Goal: Task Accomplishment & Management: Manage account settings

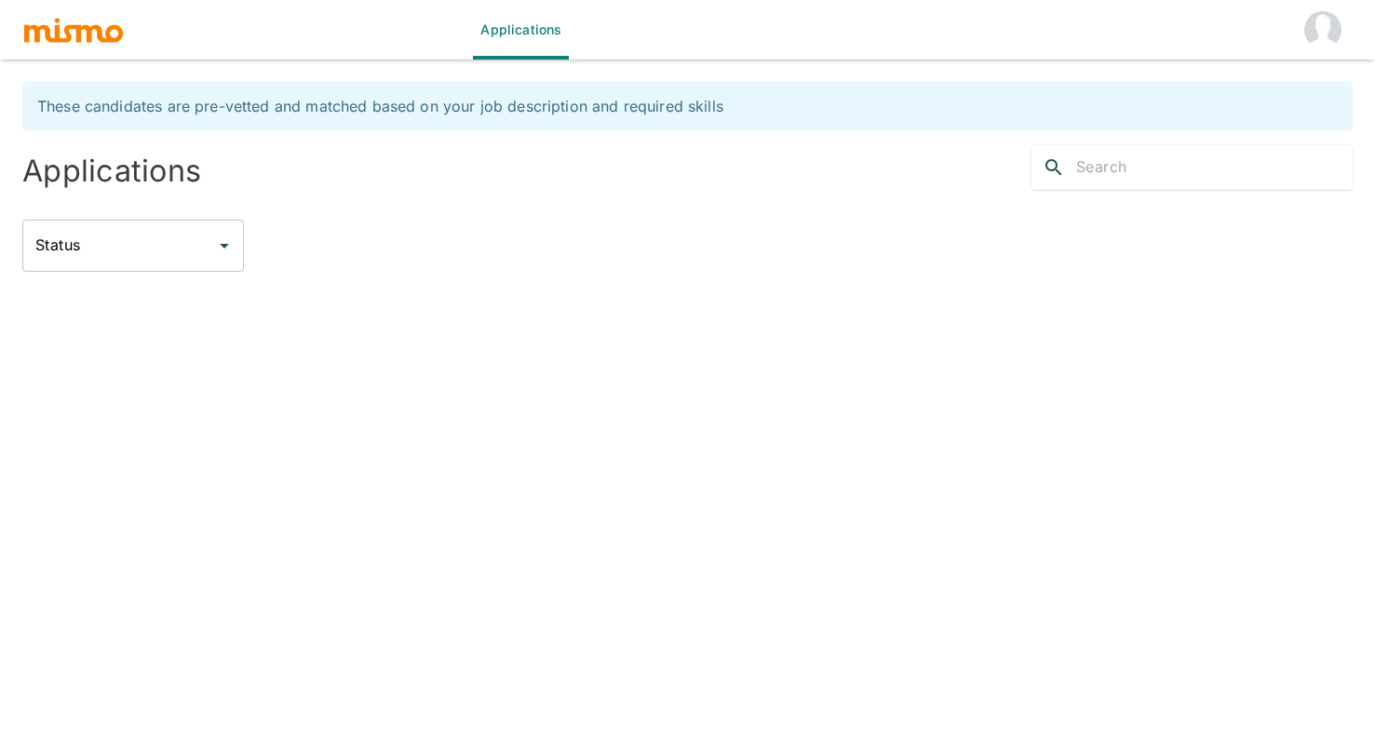
type input "Active statuses"
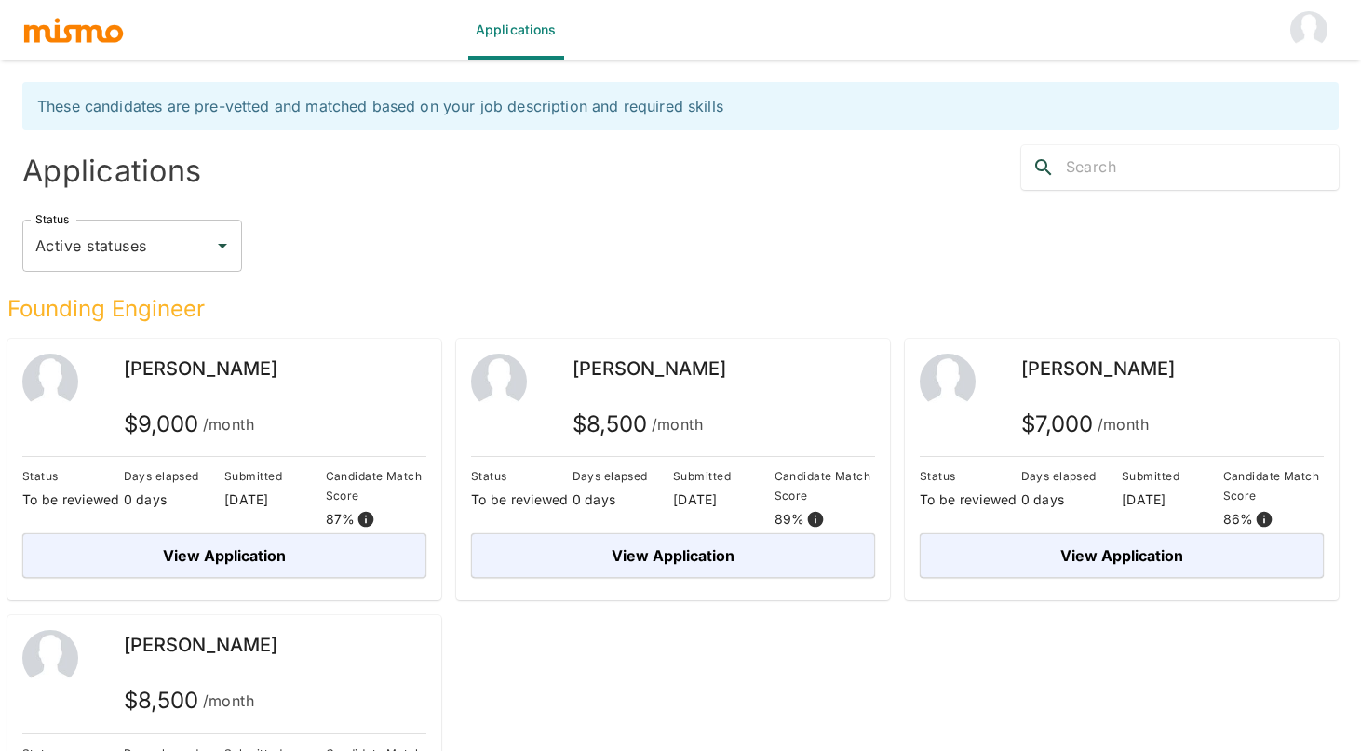
click at [1303, 25] on img "account of current user" at bounding box center [1308, 29] width 37 height 37
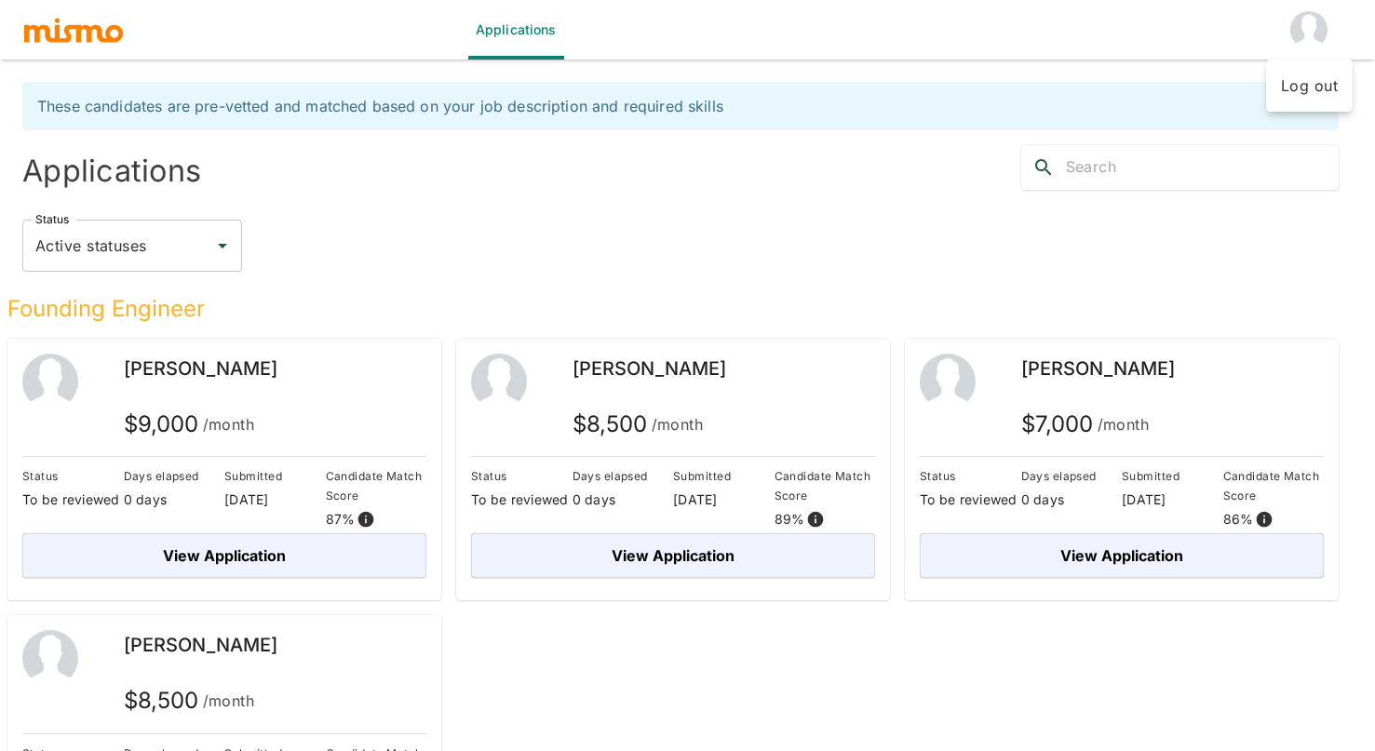
click at [1351, 81] on li "Log out" at bounding box center [1309, 85] width 87 height 37
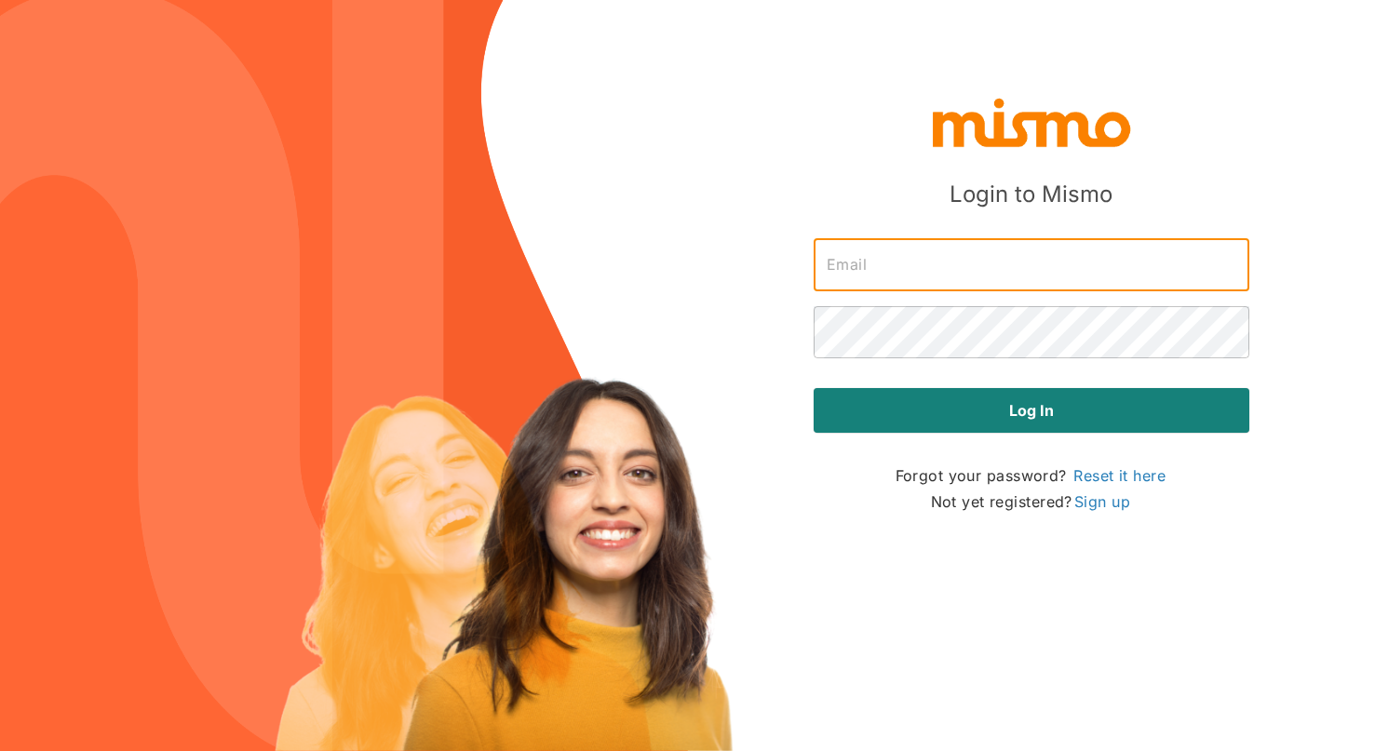
click at [978, 267] on input "text" at bounding box center [1032, 265] width 436 height 52
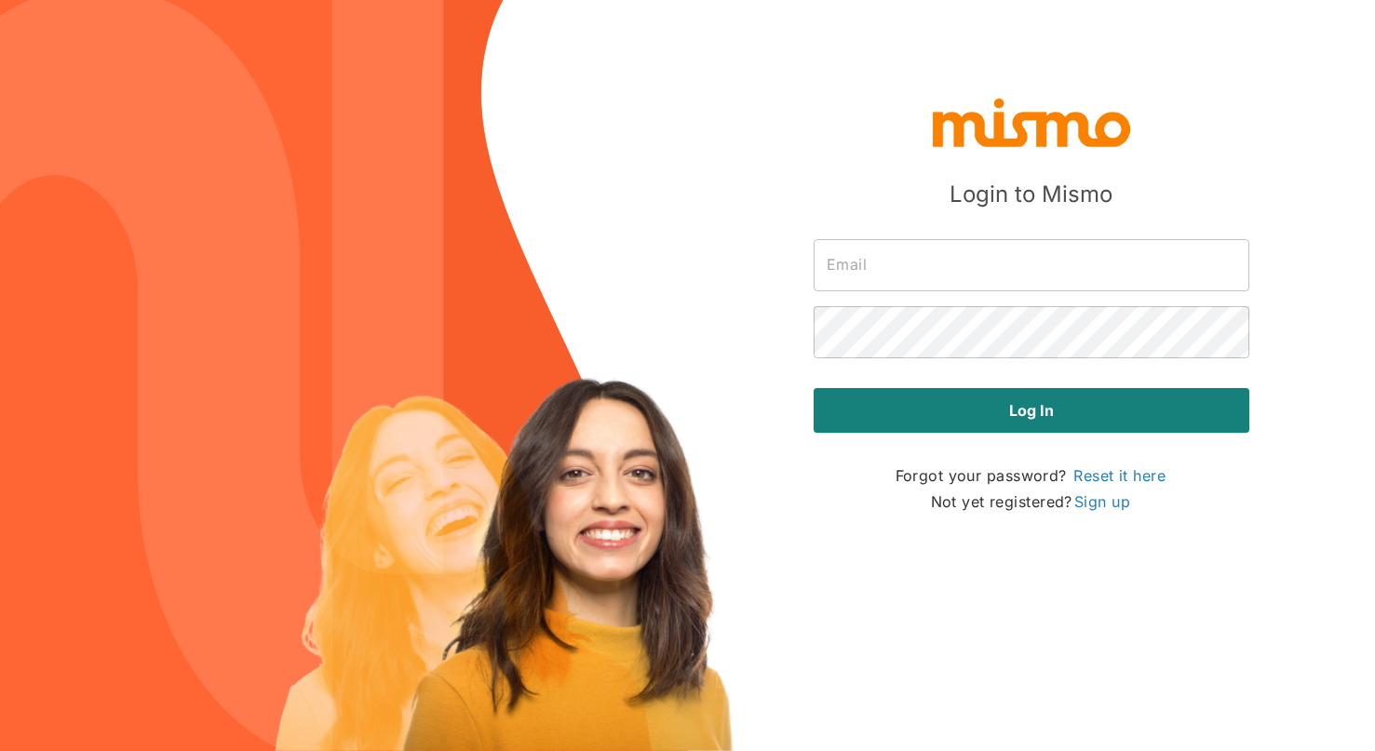
type input "[EMAIL_ADDRESS][DOMAIN_NAME]"
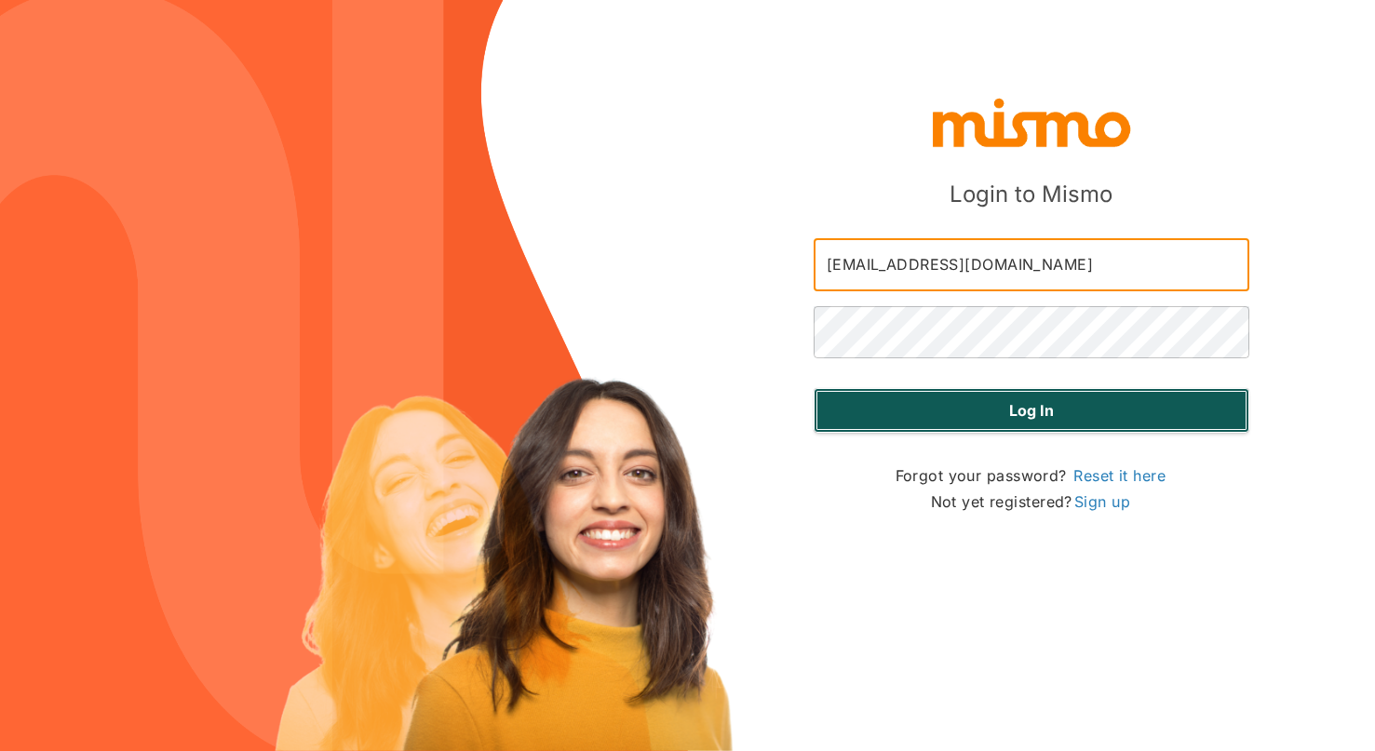
click at [1005, 415] on button "Log in" at bounding box center [1032, 410] width 436 height 45
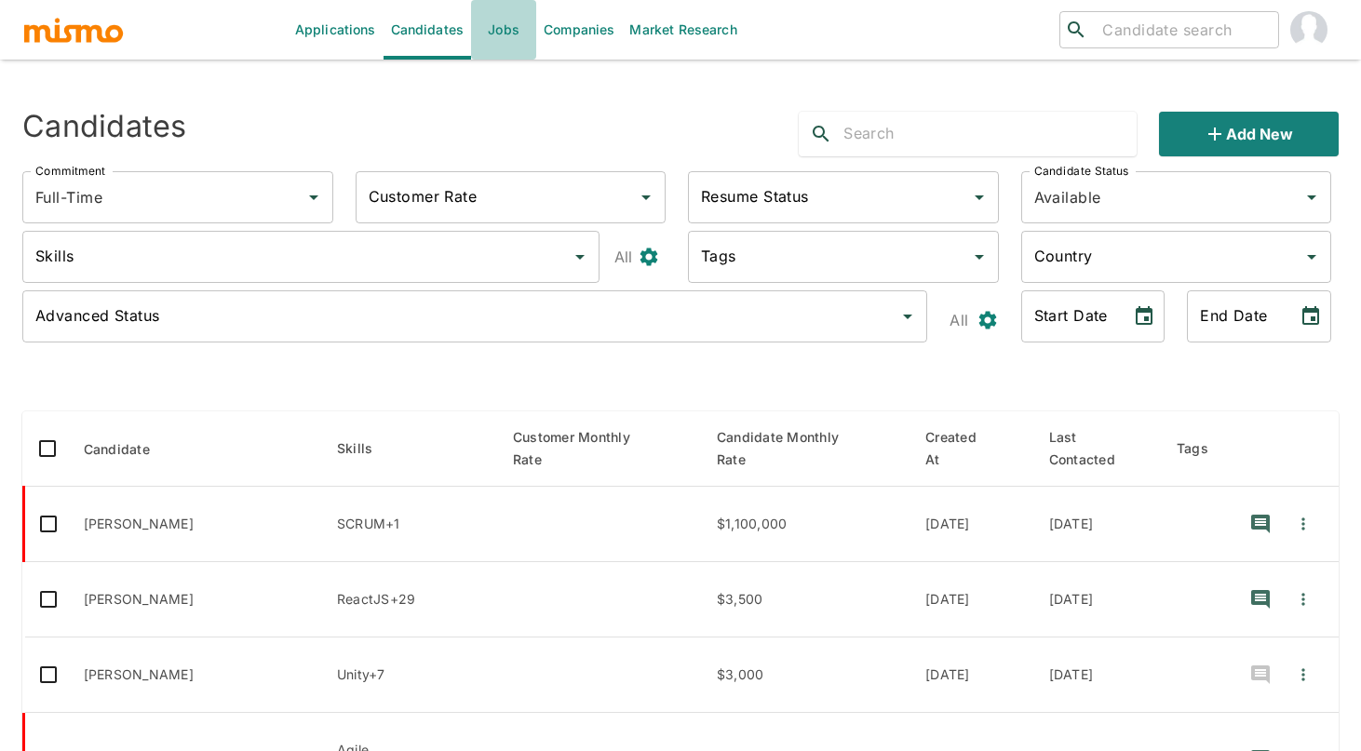
click at [491, 30] on link "Jobs" at bounding box center [503, 30] width 65 height 60
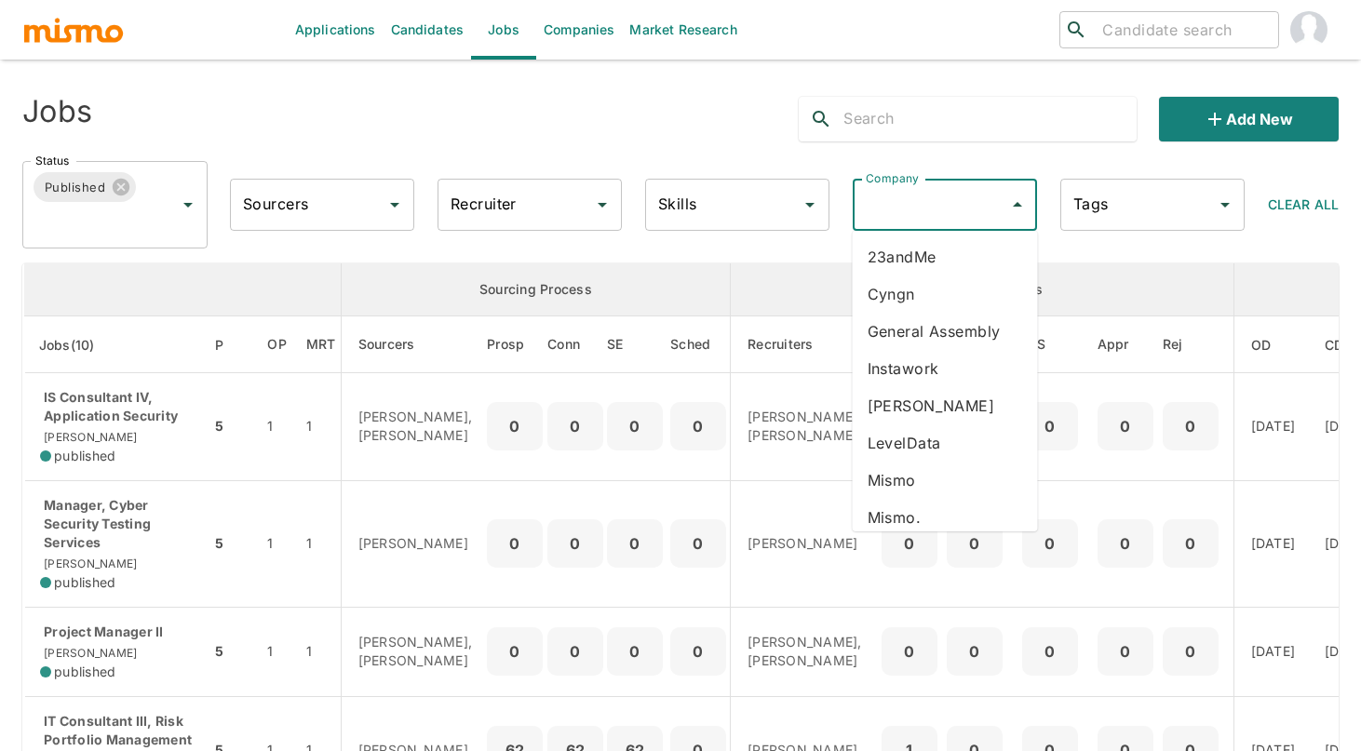
click at [938, 198] on input "Company" at bounding box center [931, 204] width 141 height 35
click at [967, 249] on li "23andMe" at bounding box center [945, 256] width 185 height 37
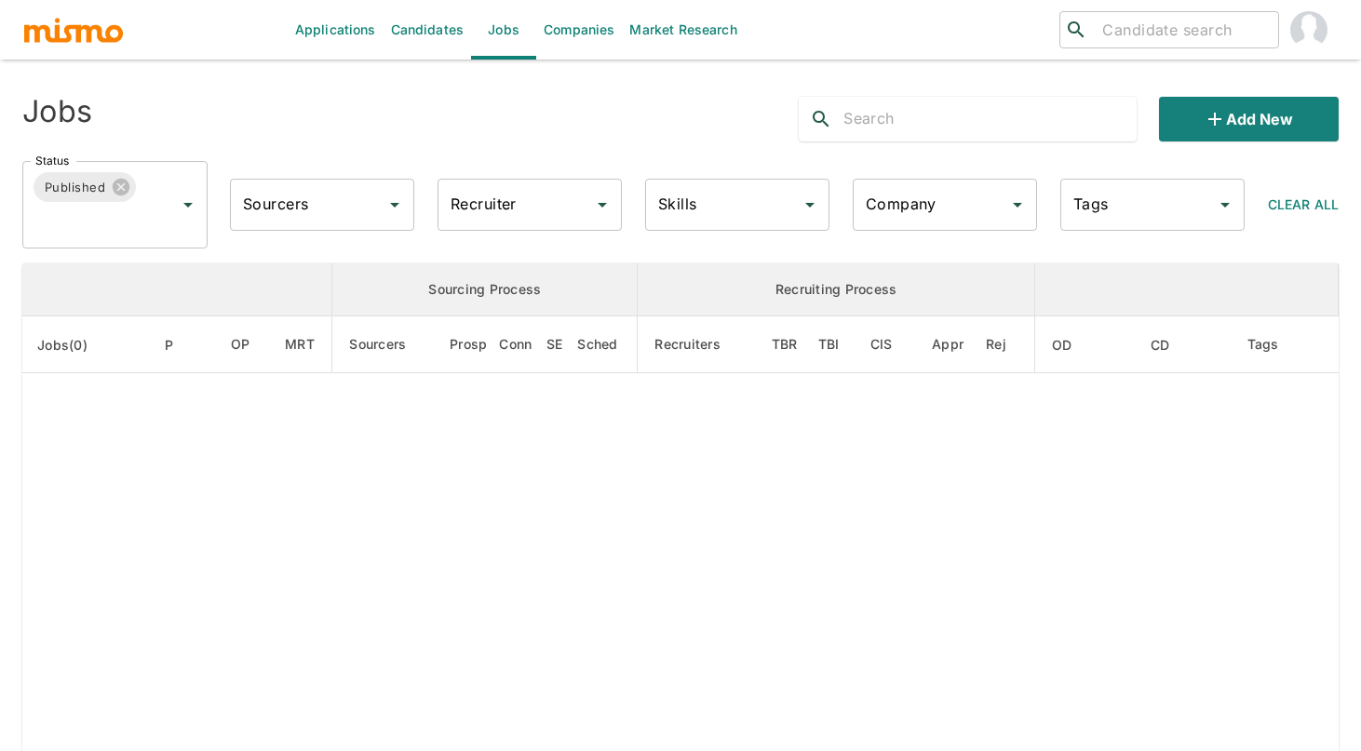
type input "23andMe"
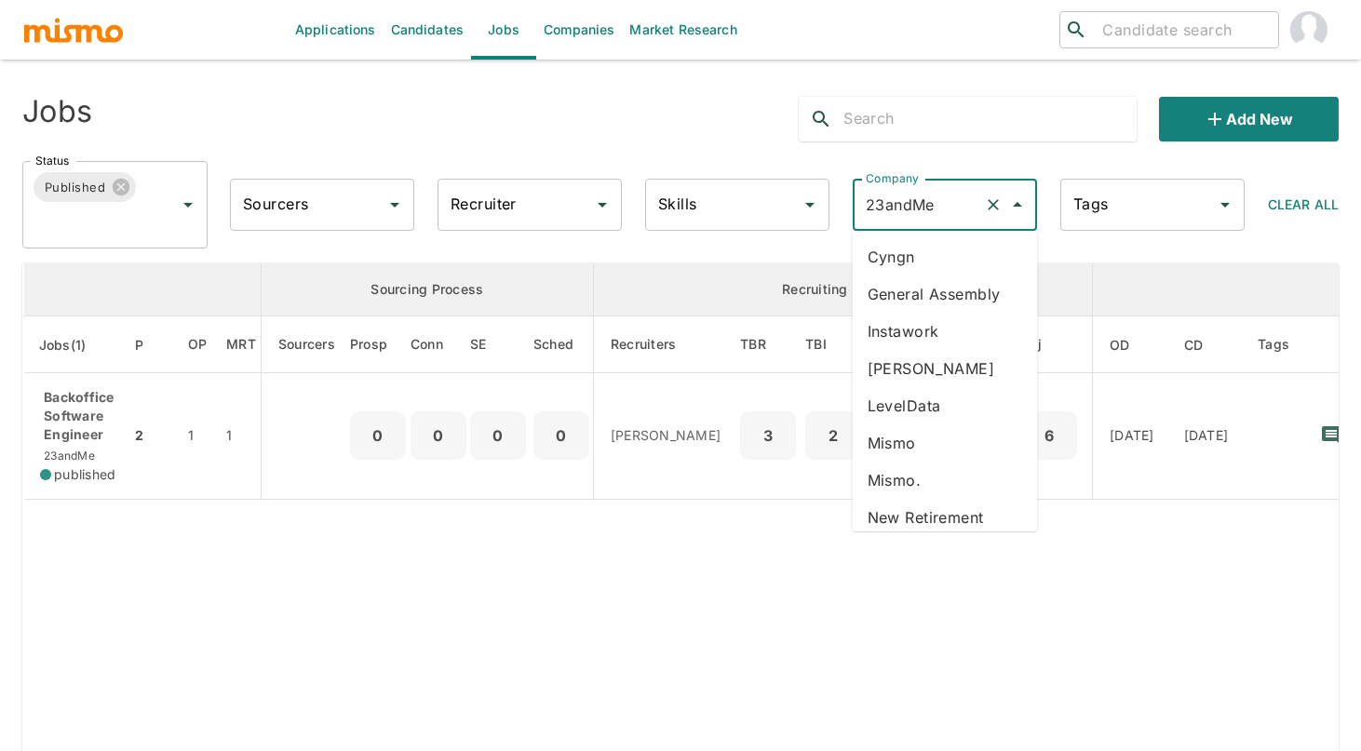
click at [948, 211] on input "23andMe" at bounding box center [919, 204] width 116 height 35
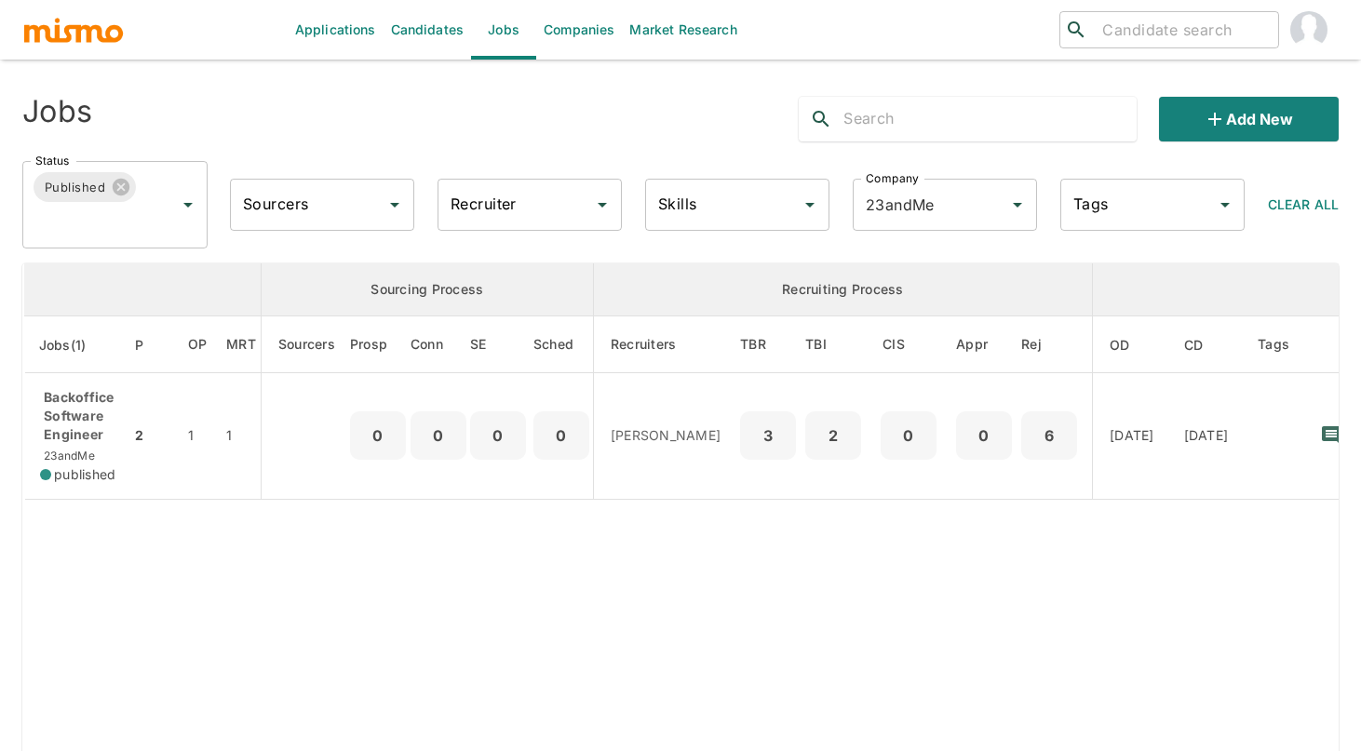
click at [881, 82] on div "Add new" at bounding box center [1061, 112] width 555 height 60
click at [937, 211] on input "23andMe" at bounding box center [919, 204] width 116 height 35
click at [898, 143] on div "Jobs Add new Status Published Status Sourcers Sourcers Recruiter Recruiter Skil…" at bounding box center [680, 165] width 1316 height 167
click at [911, 205] on input "23andMe" at bounding box center [919, 204] width 116 height 35
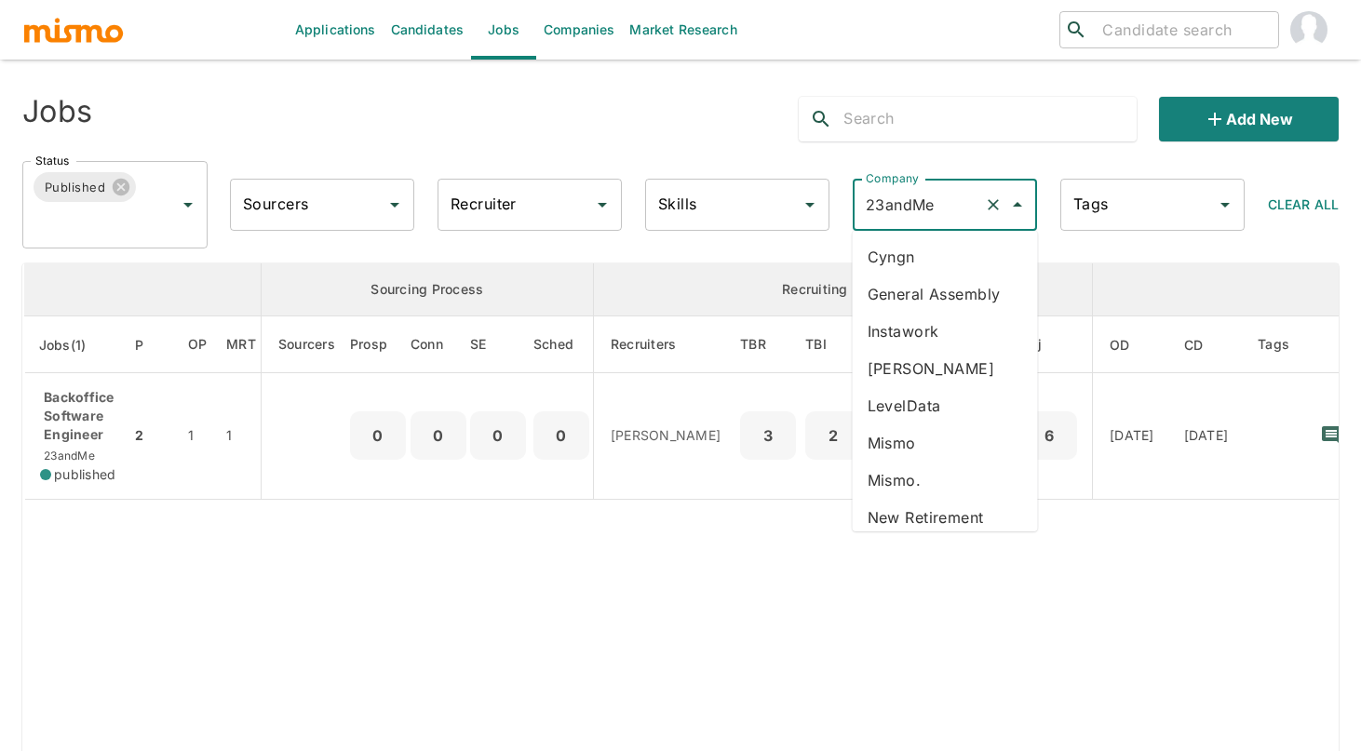
click at [908, 253] on li "Cyngn" at bounding box center [945, 256] width 185 height 37
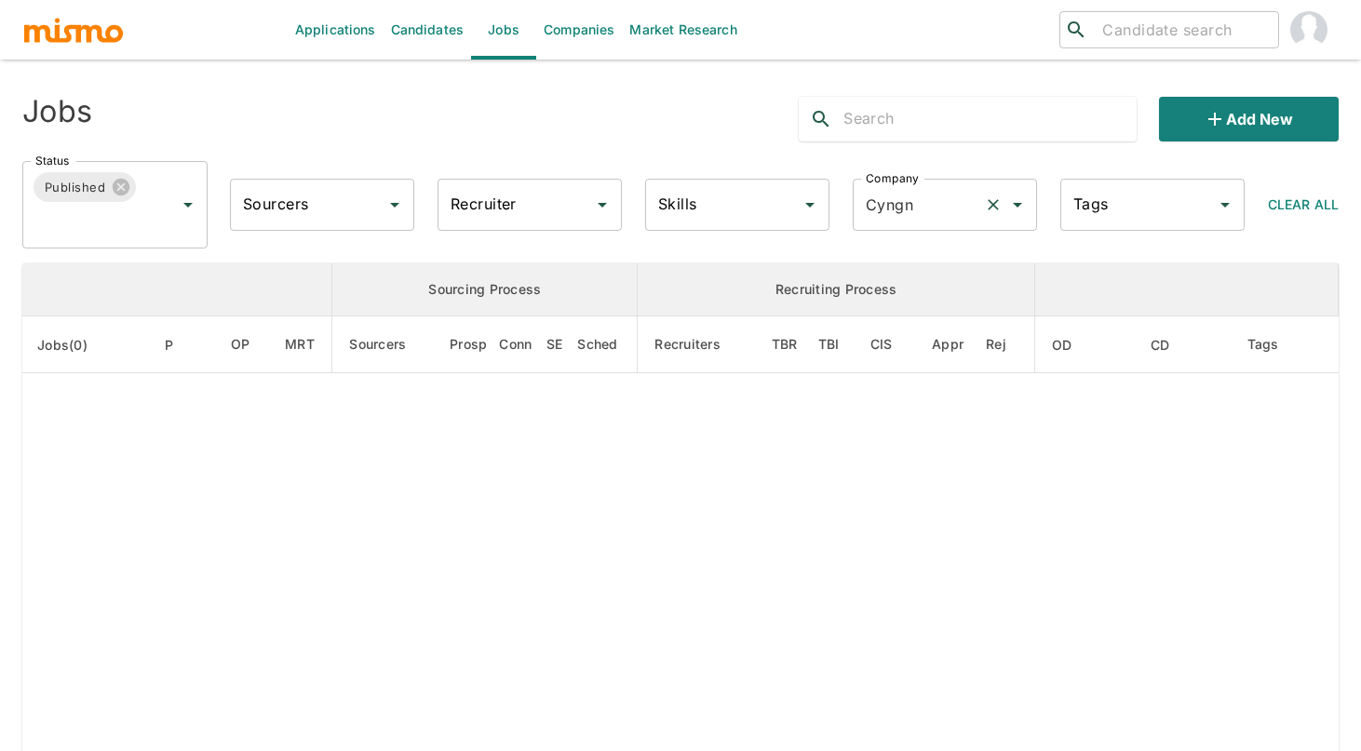
click at [902, 208] on input "Cyngn" at bounding box center [919, 204] width 116 height 35
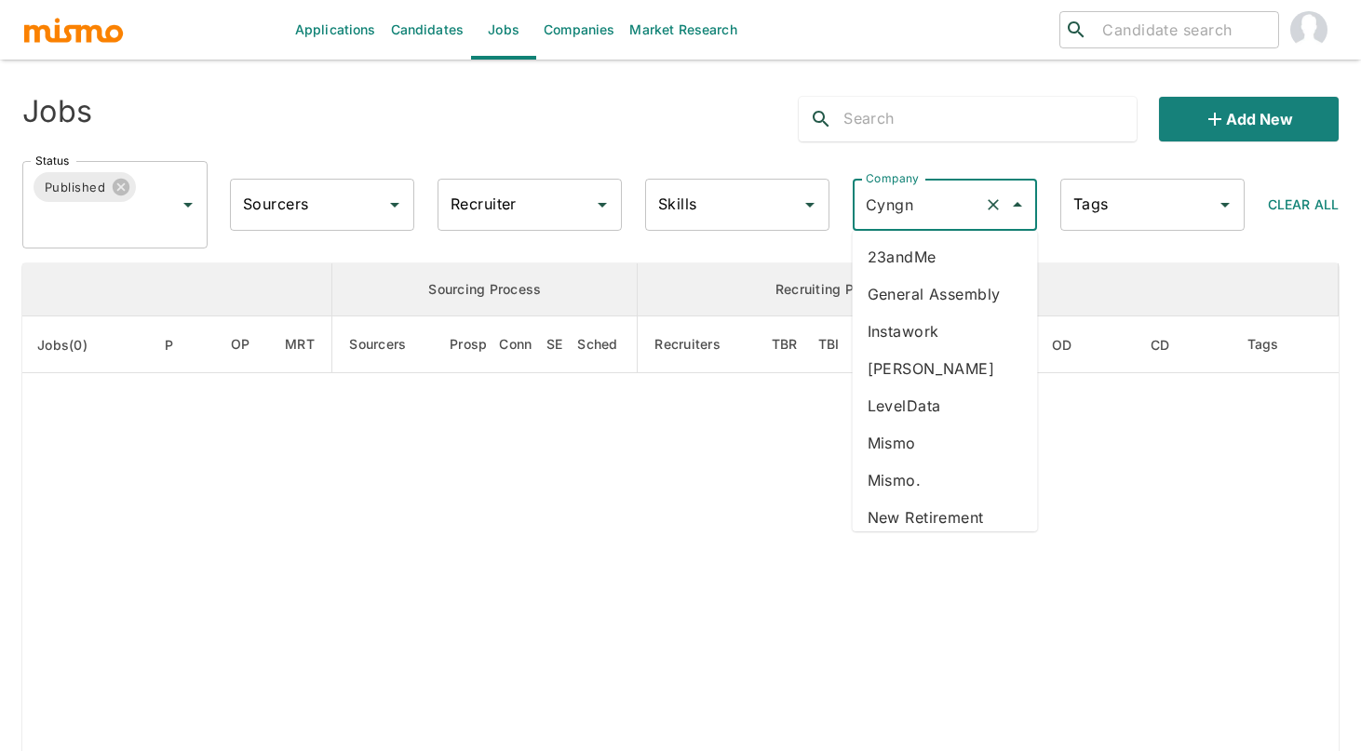
click at [911, 296] on li "General Assembly" at bounding box center [945, 294] width 185 height 37
click at [898, 211] on input "General Assembly" at bounding box center [919, 204] width 116 height 35
click at [914, 333] on li "Instawork" at bounding box center [945, 331] width 185 height 37
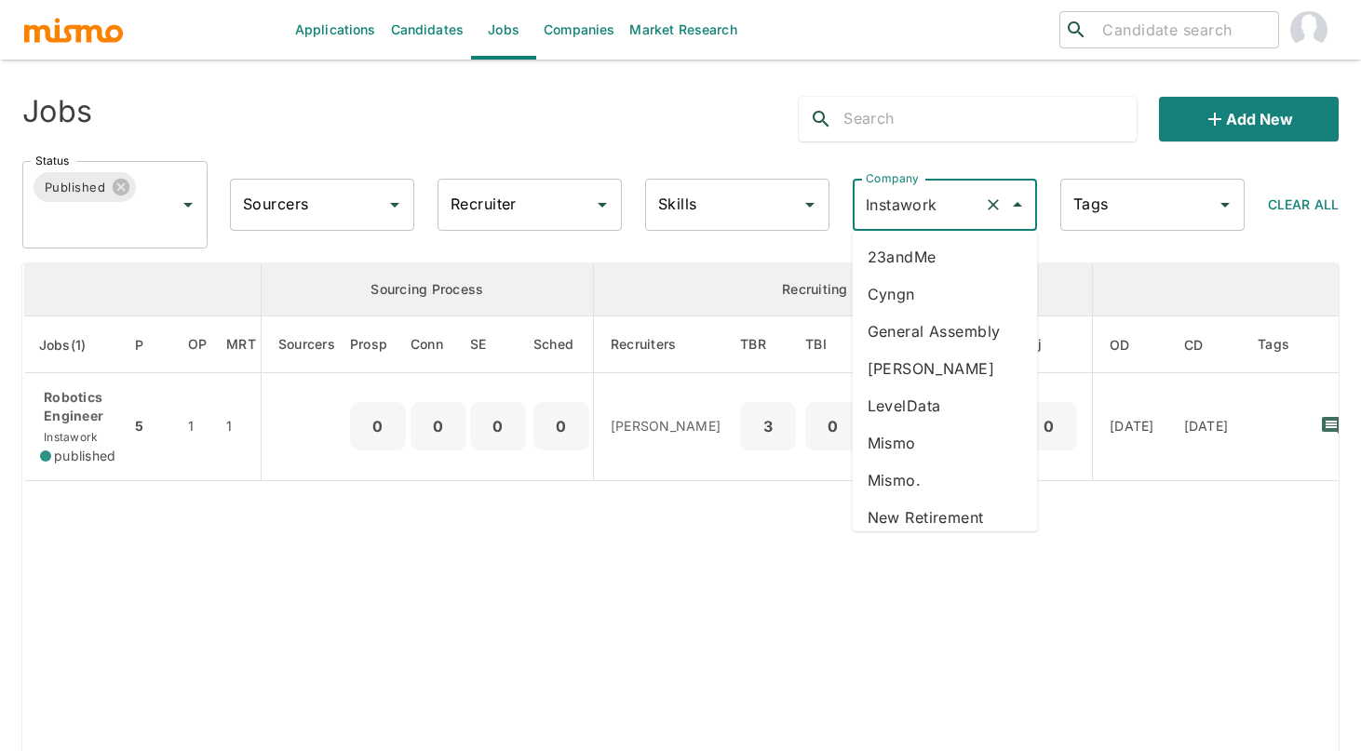
click at [894, 207] on input "Instawork" at bounding box center [919, 204] width 116 height 35
click at [916, 410] on li "LevelData" at bounding box center [945, 405] width 185 height 37
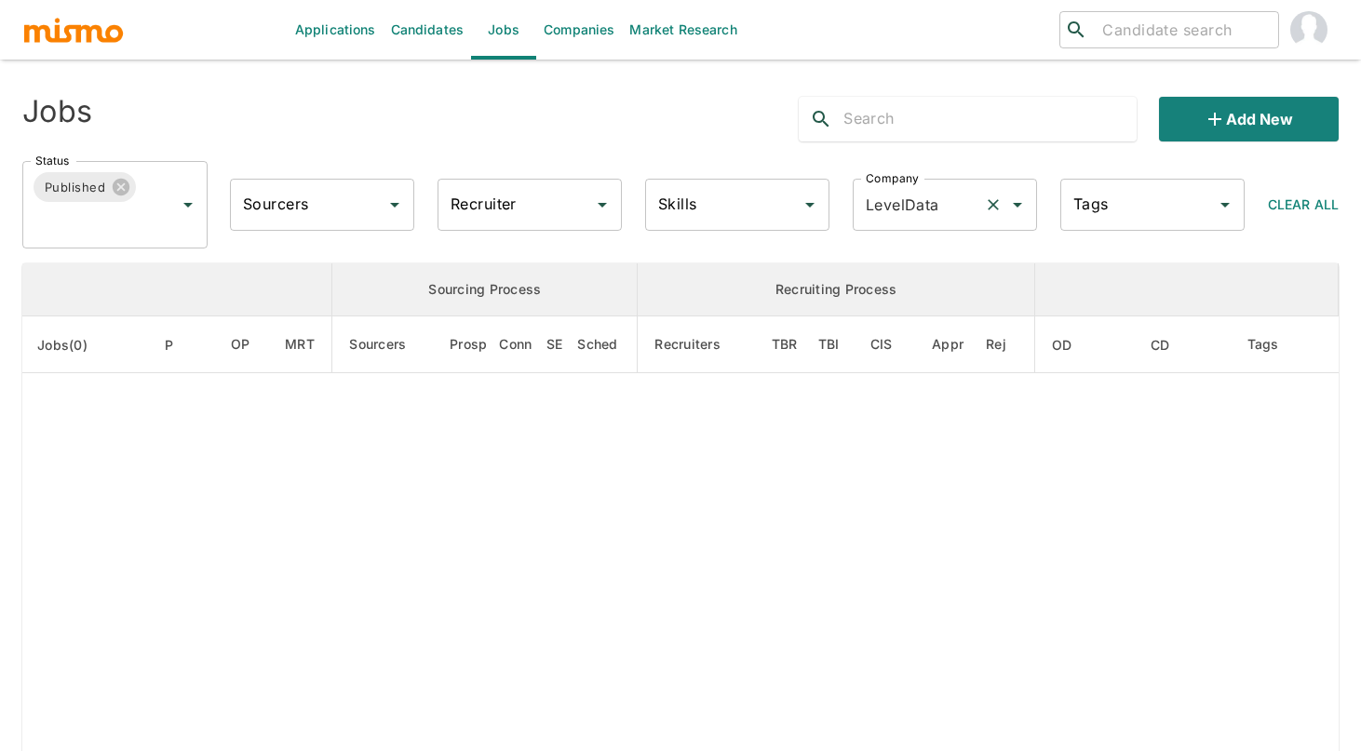
click at [894, 197] on input "LevelData" at bounding box center [919, 204] width 116 height 35
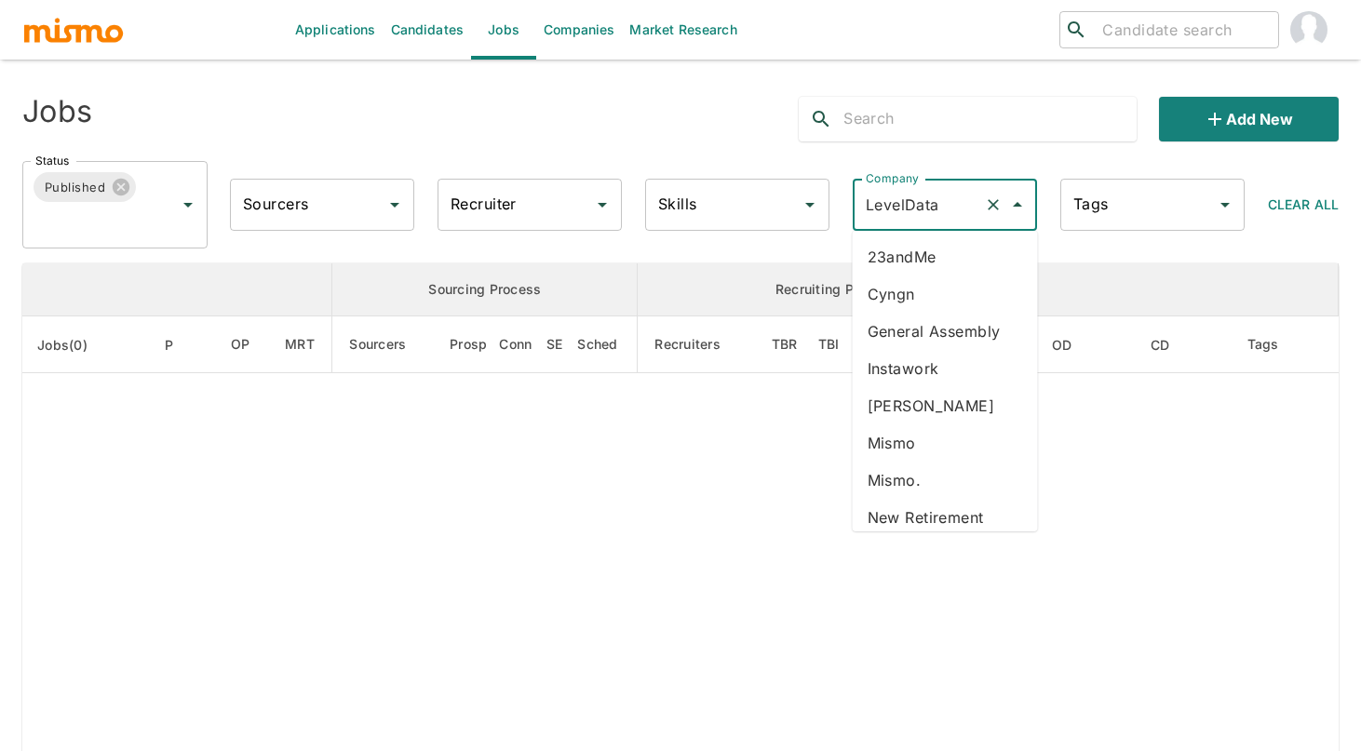
click at [936, 507] on li "New Retirement" at bounding box center [945, 517] width 185 height 37
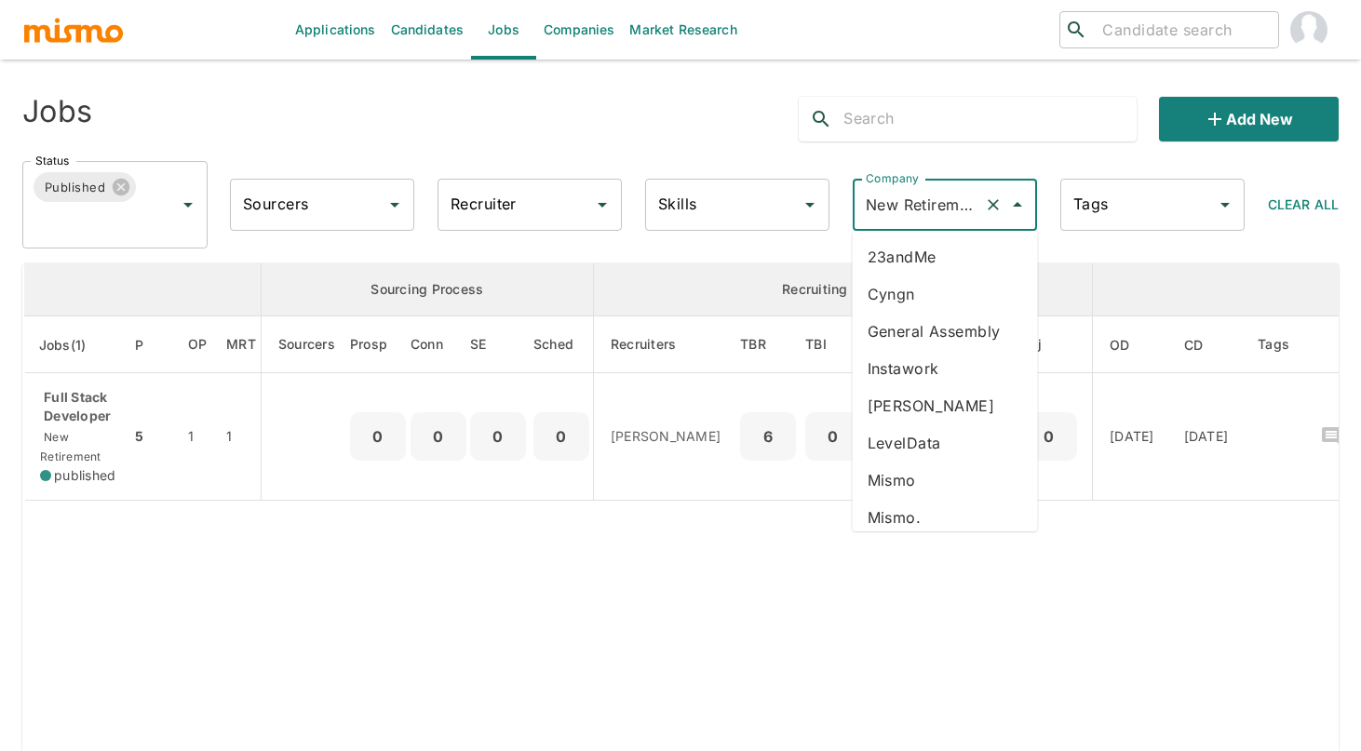
click at [921, 198] on input "New Retirement" at bounding box center [919, 204] width 116 height 35
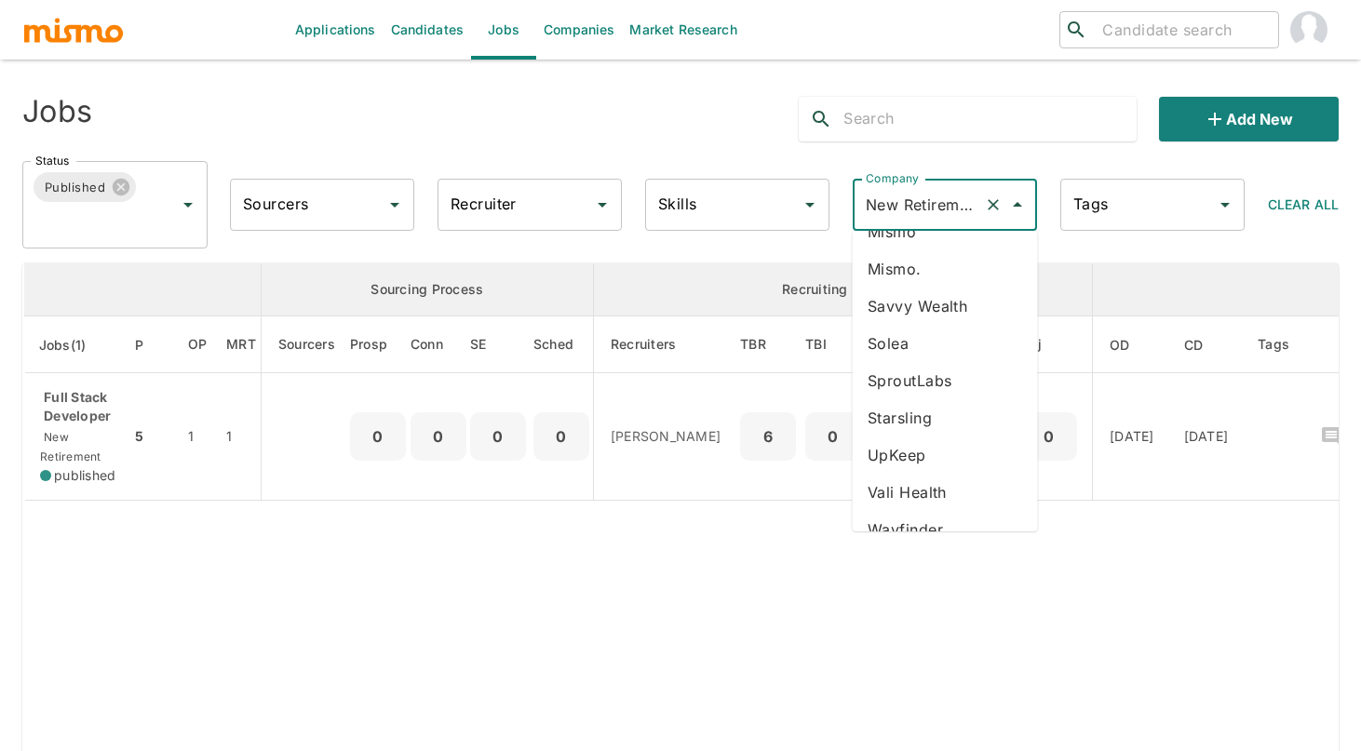
scroll to position [237, 0]
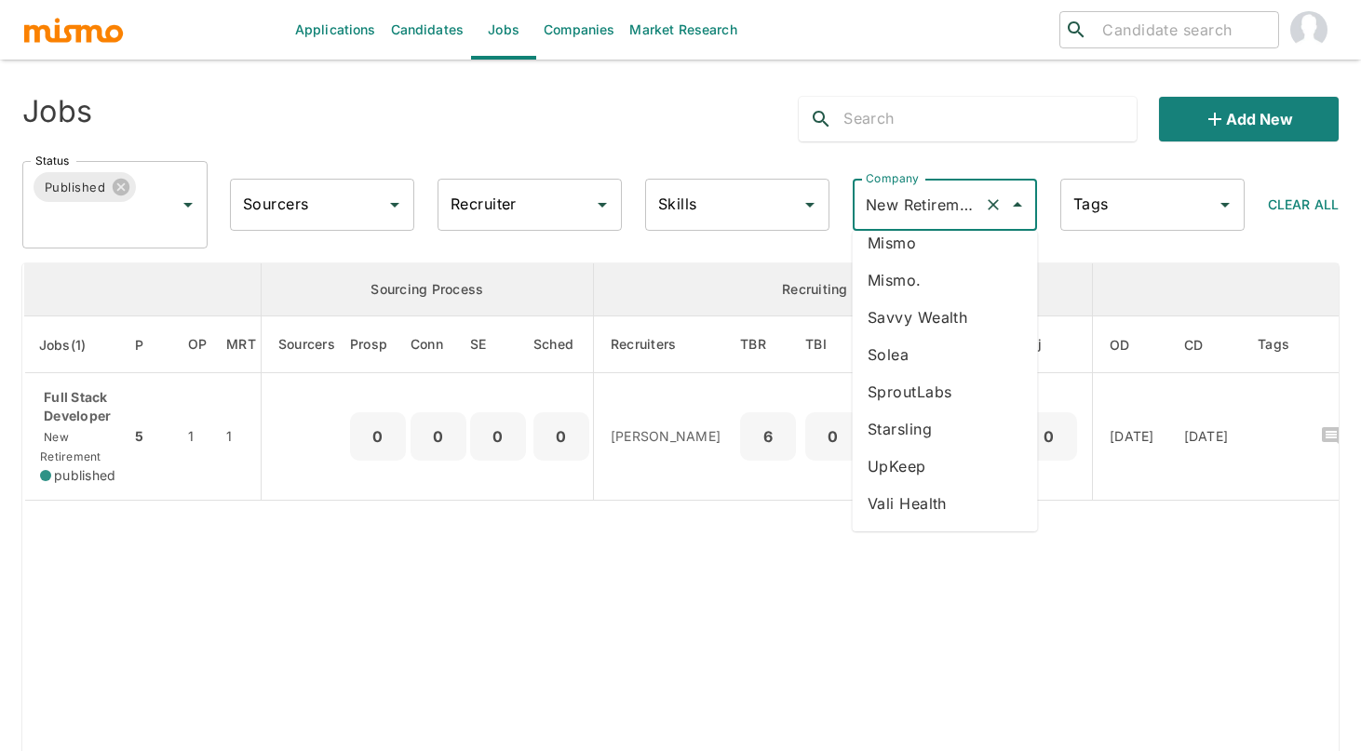
click at [966, 324] on li "Savvy Wealth" at bounding box center [945, 317] width 185 height 37
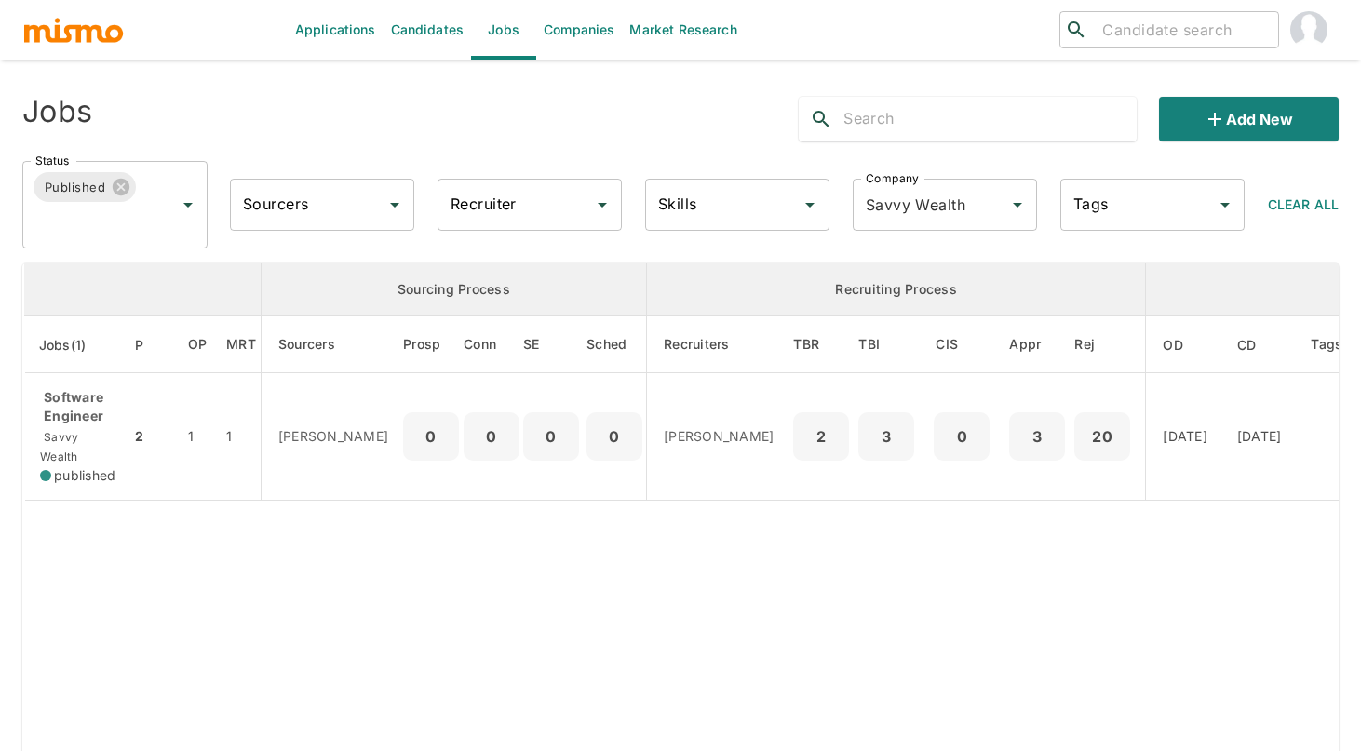
click at [872, 75] on div "Applications Candidates Jobs Companies Market Research ​ ​ Jobs Add new Status …" at bounding box center [680, 397] width 1316 height 751
click at [942, 208] on input "Savvy Wealth" at bounding box center [919, 204] width 116 height 35
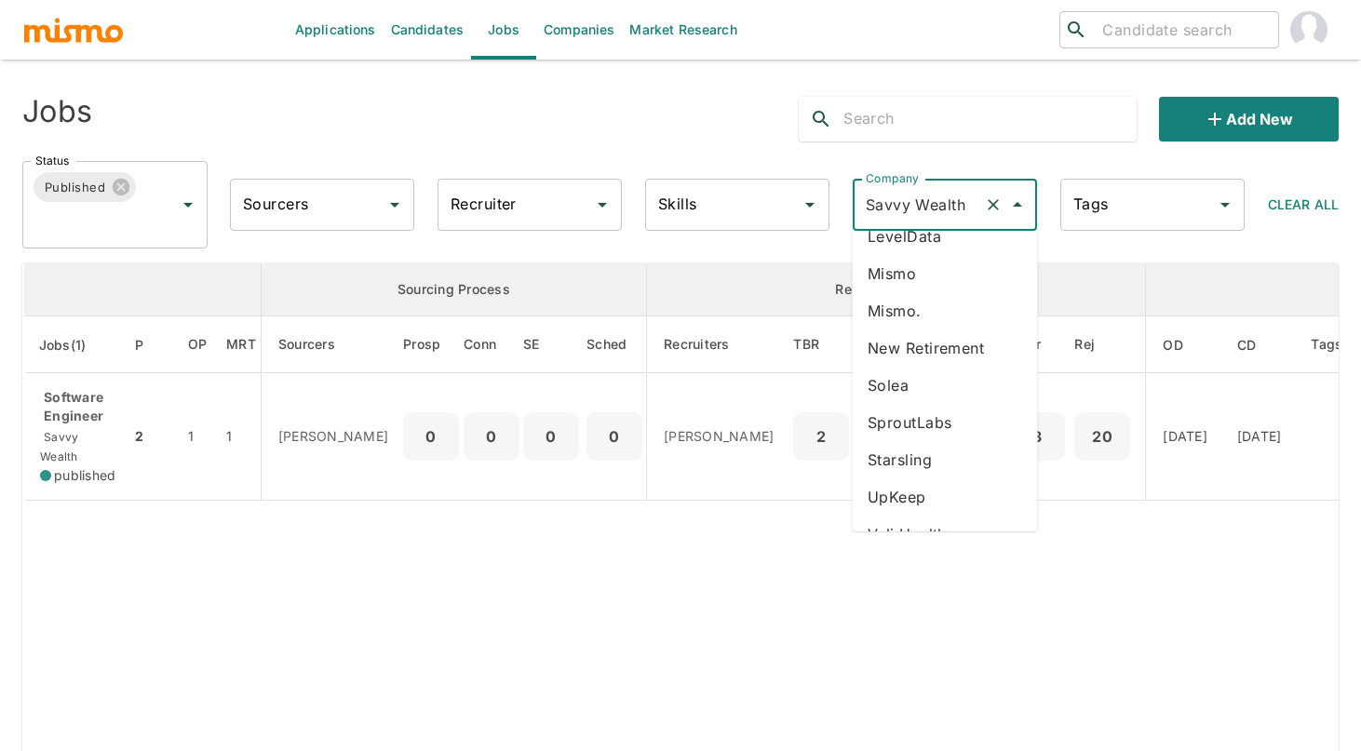
scroll to position [208, 0]
click at [959, 388] on li "Solea" at bounding box center [945, 384] width 185 height 37
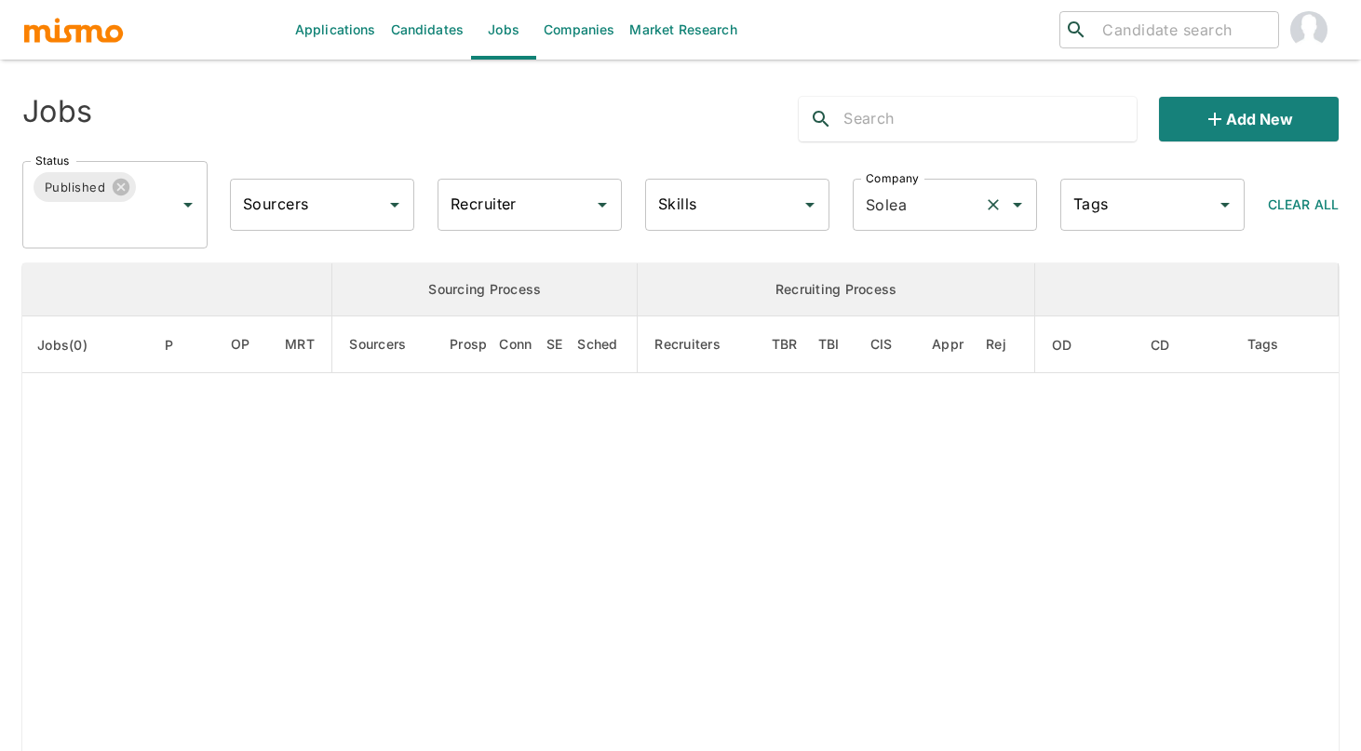
click at [930, 202] on input "Solea" at bounding box center [919, 204] width 116 height 35
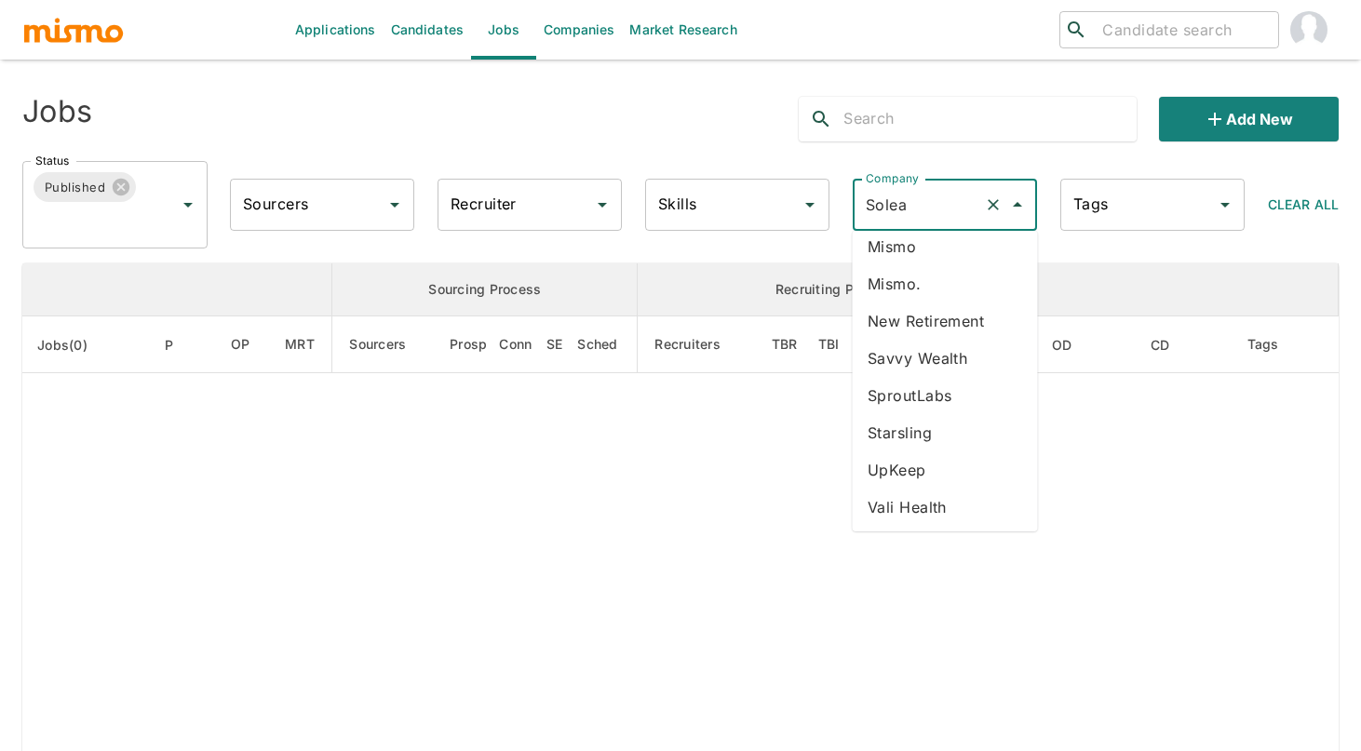
scroll to position [237, 0]
click at [966, 393] on li "SproutLabs" at bounding box center [945, 391] width 185 height 37
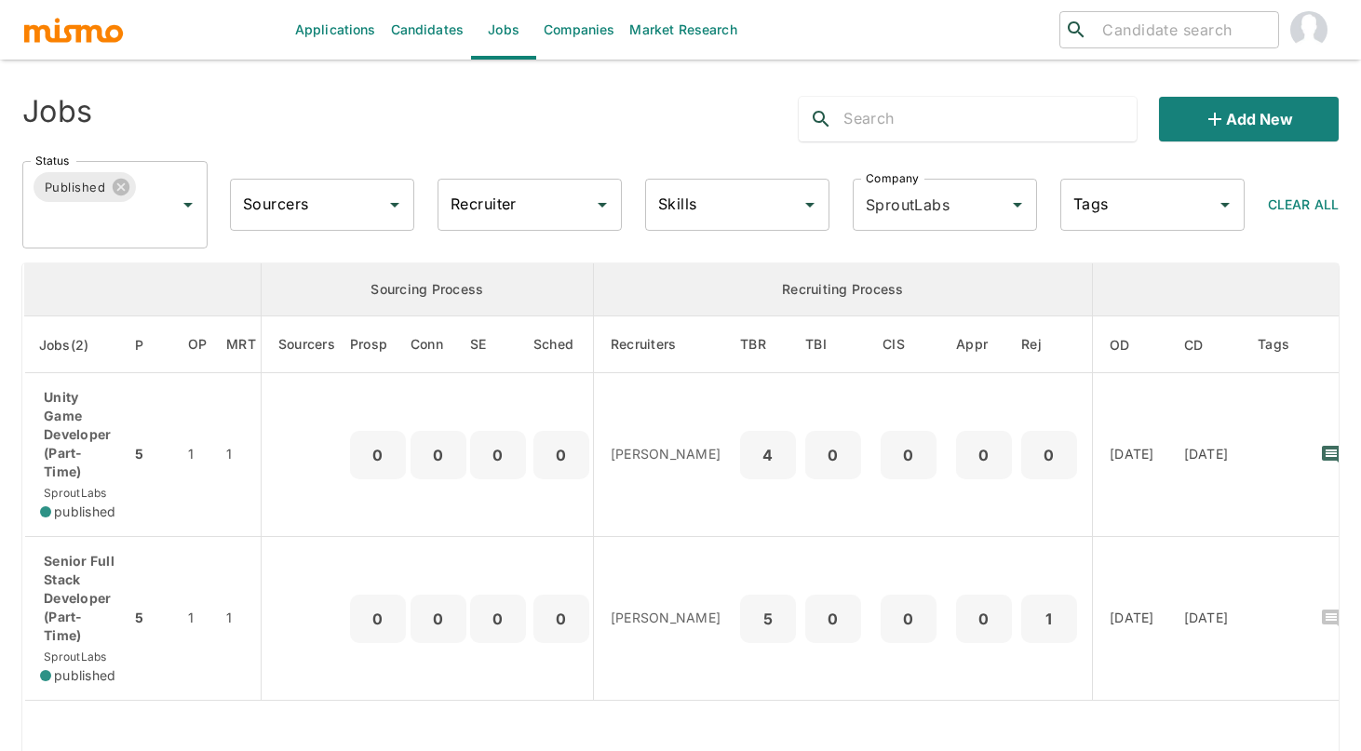
click at [870, 112] on input "text" at bounding box center [989, 119] width 292 height 30
click at [850, 148] on div "Status Published Status Sourcers Sourcers Recruiter Recruiter Skills Skills Com…" at bounding box center [672, 197] width 1331 height 102
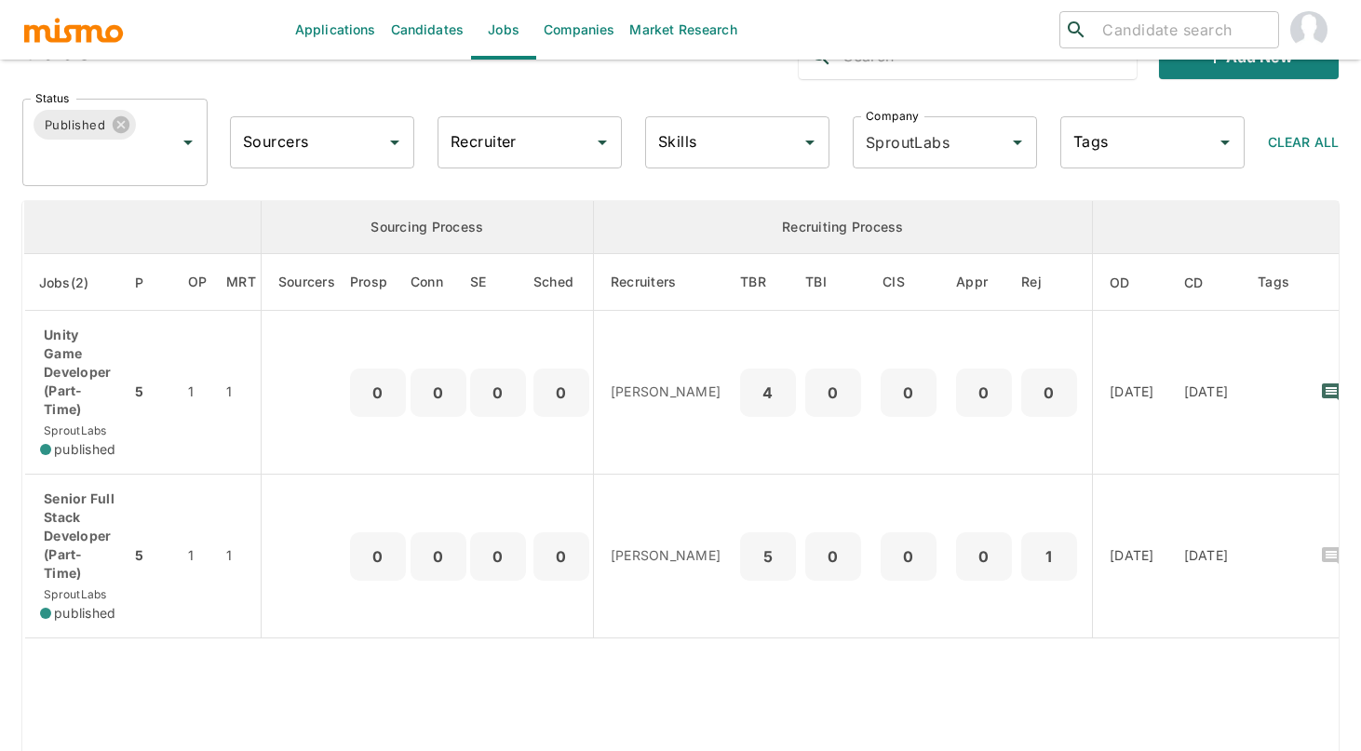
scroll to position [74, 0]
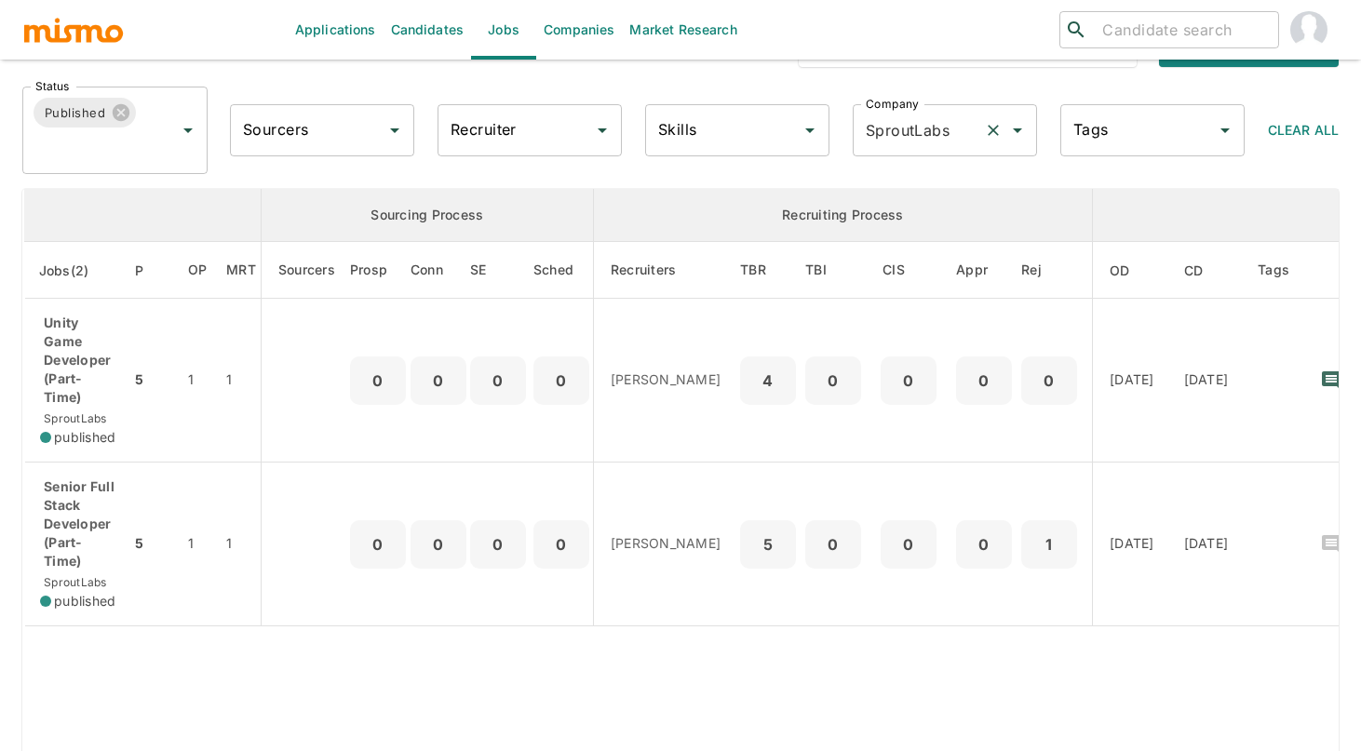
click at [952, 134] on input "SproutLabs" at bounding box center [919, 130] width 116 height 35
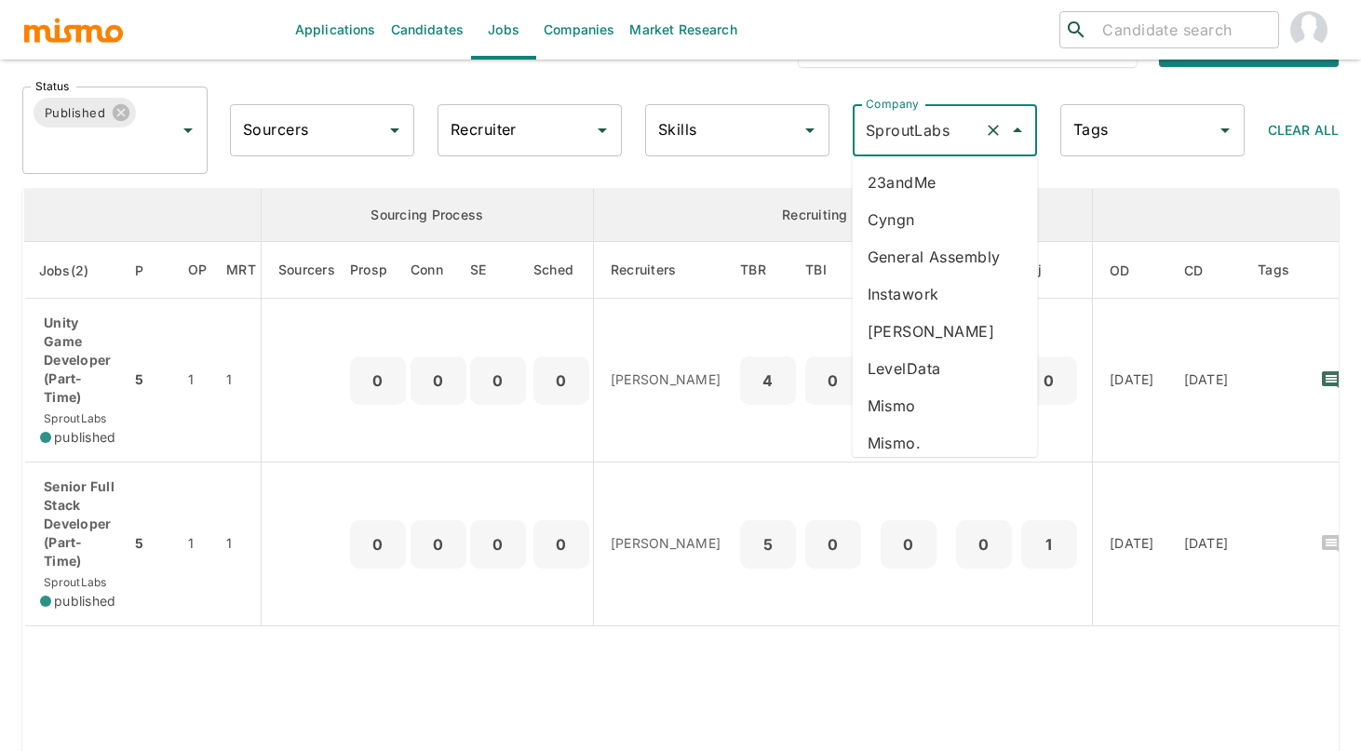
drag, startPoint x: 1015, startPoint y: 222, endPoint x: 1028, endPoint y: 432, distance: 209.8
click at [1028, 432] on ul "23andMe Cyngn General Assembly Instawork [PERSON_NAME] LevelData [PERSON_NAME].…" at bounding box center [945, 306] width 185 height 301
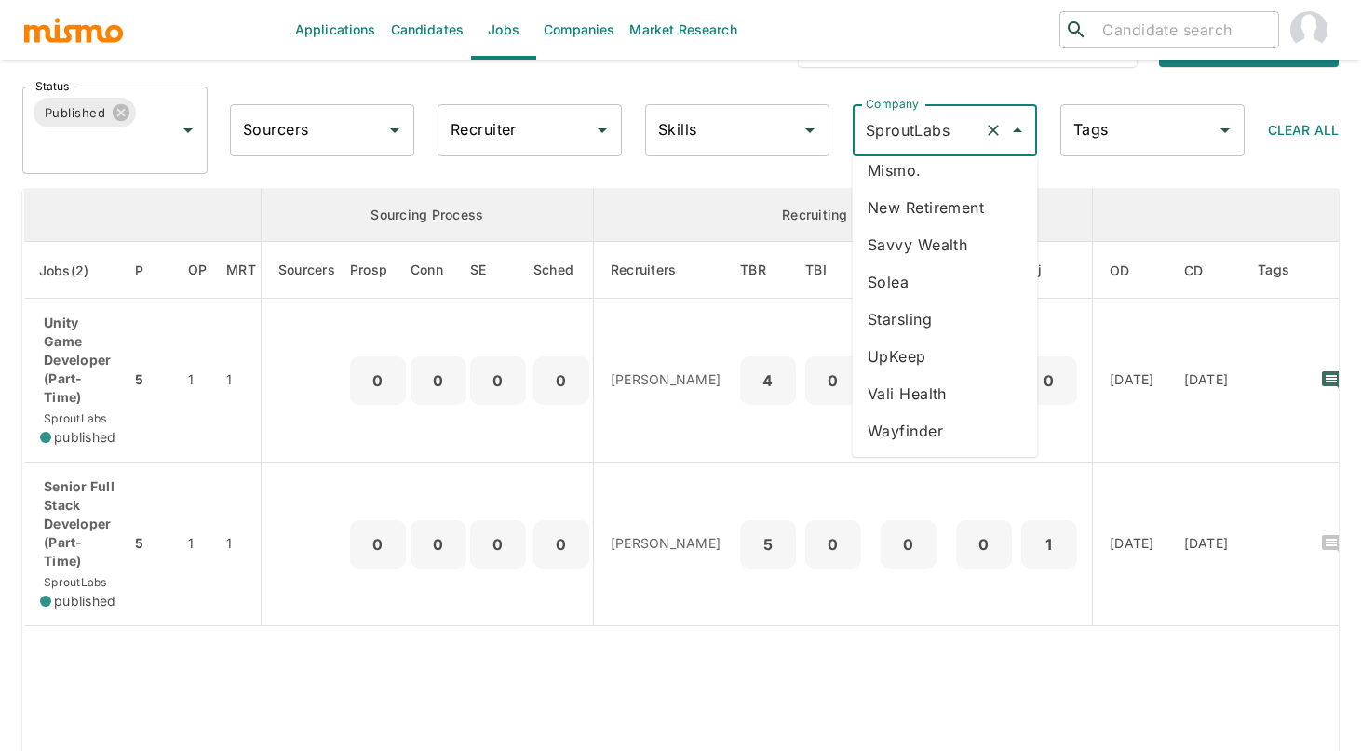
click at [938, 314] on li "Starsling" at bounding box center [945, 319] width 185 height 37
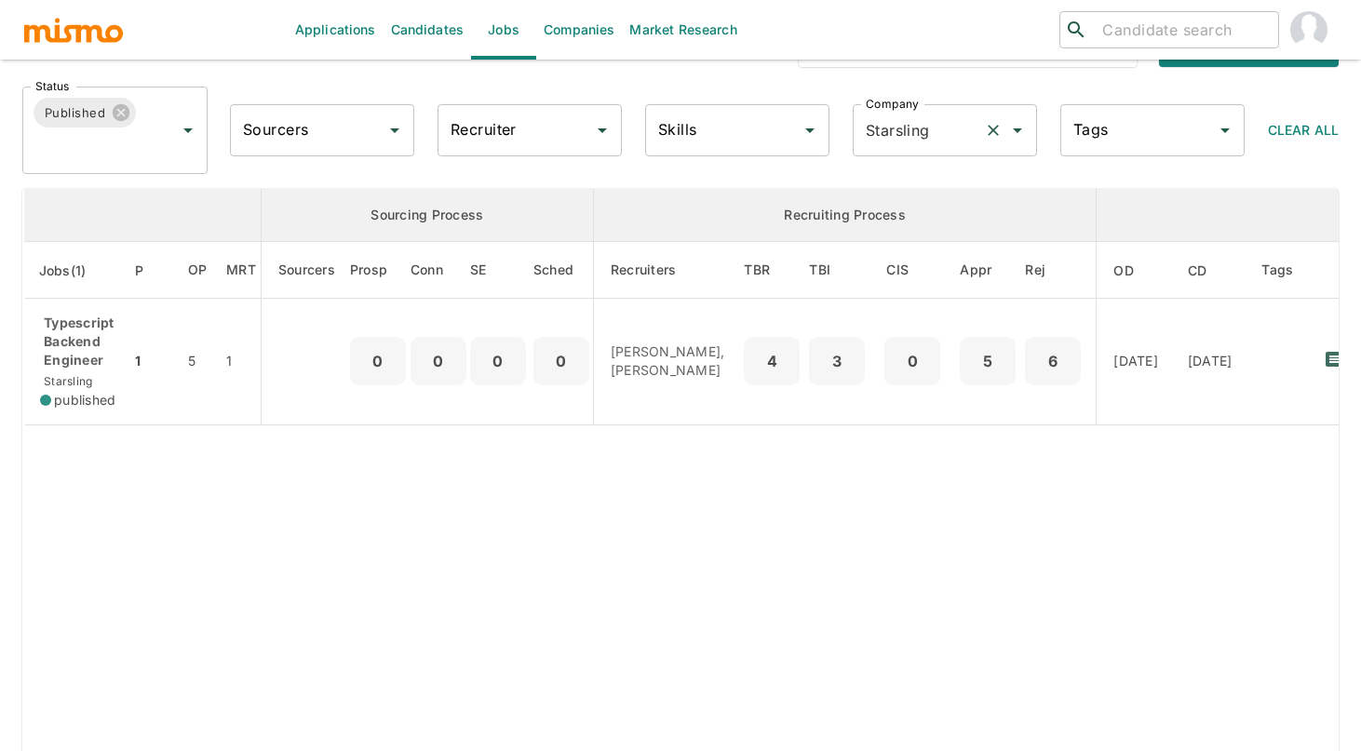
click at [897, 122] on input "Starsling" at bounding box center [919, 130] width 116 height 35
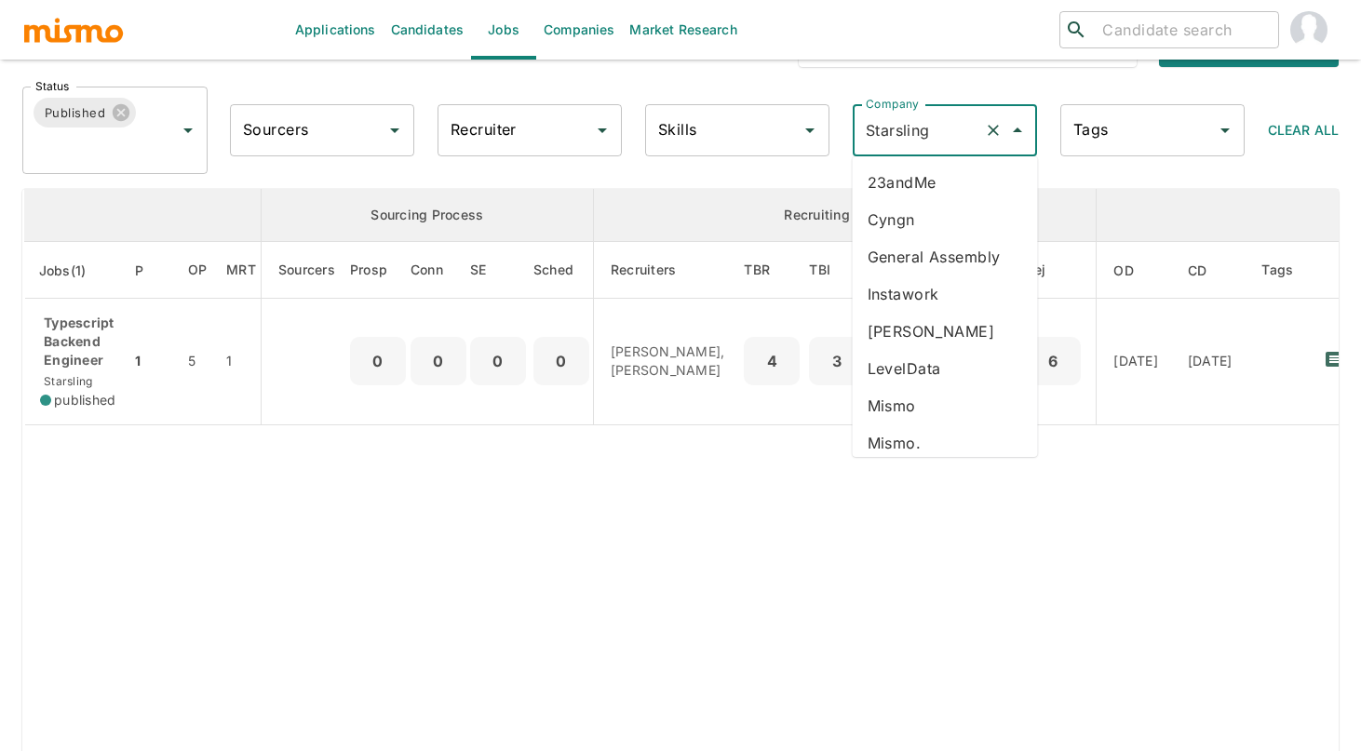
scroll to position [273, 0]
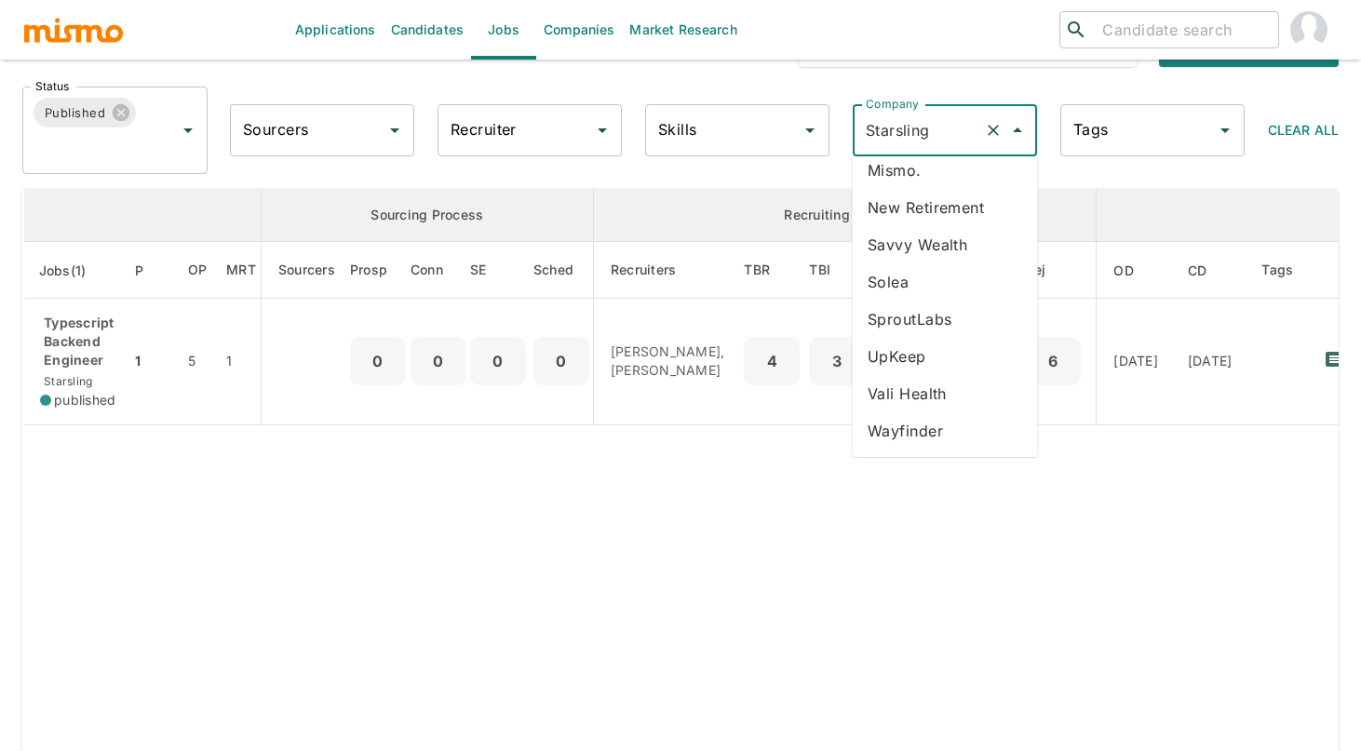
click at [925, 362] on li "UpKeep" at bounding box center [945, 356] width 185 height 37
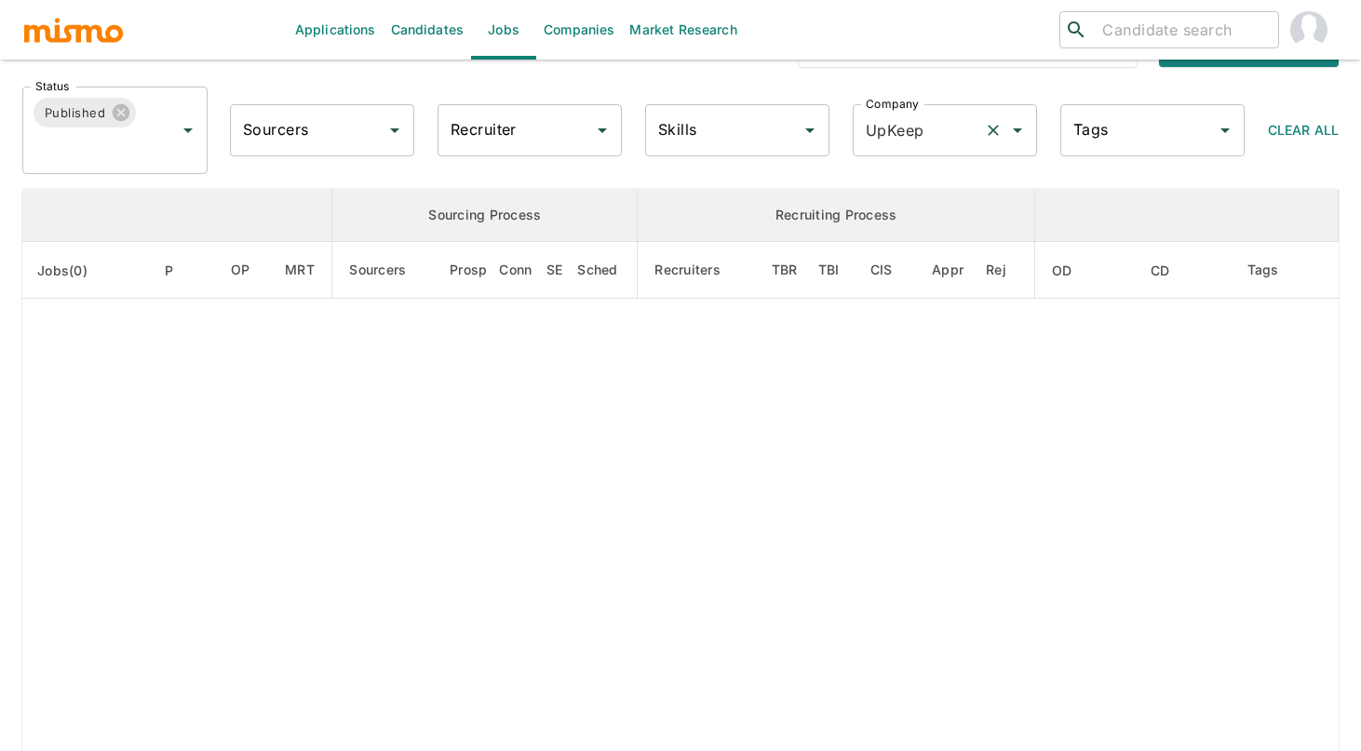
click at [918, 140] on input "UpKeep" at bounding box center [919, 130] width 116 height 35
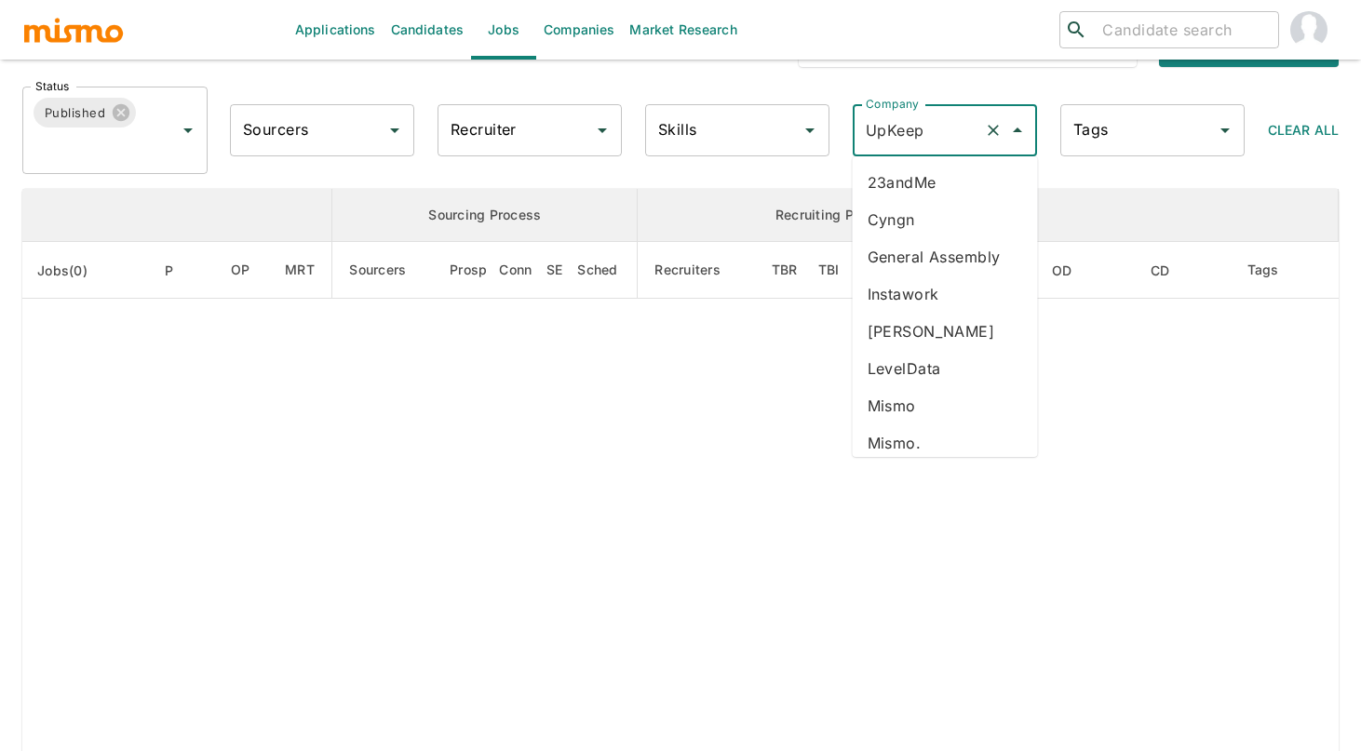
scroll to position [273, 0]
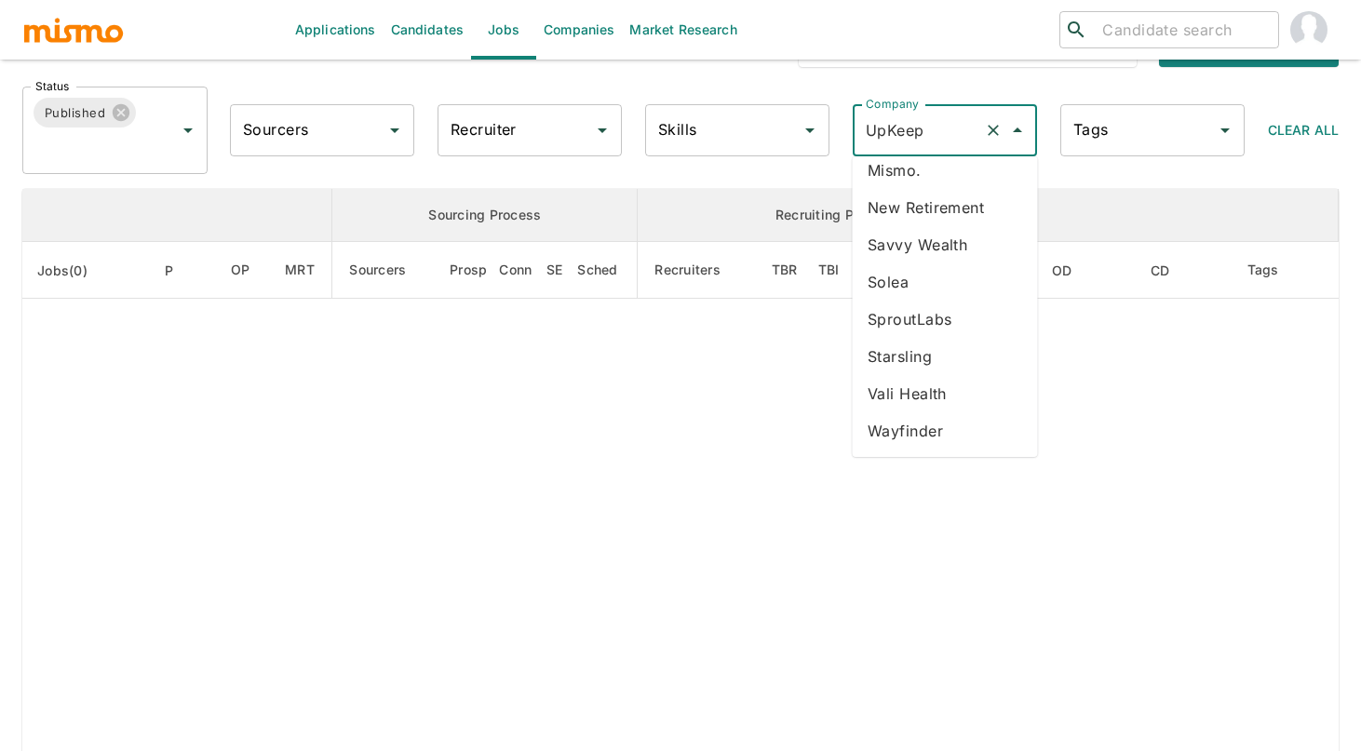
click at [954, 436] on li "Wayfinder" at bounding box center [945, 430] width 185 height 37
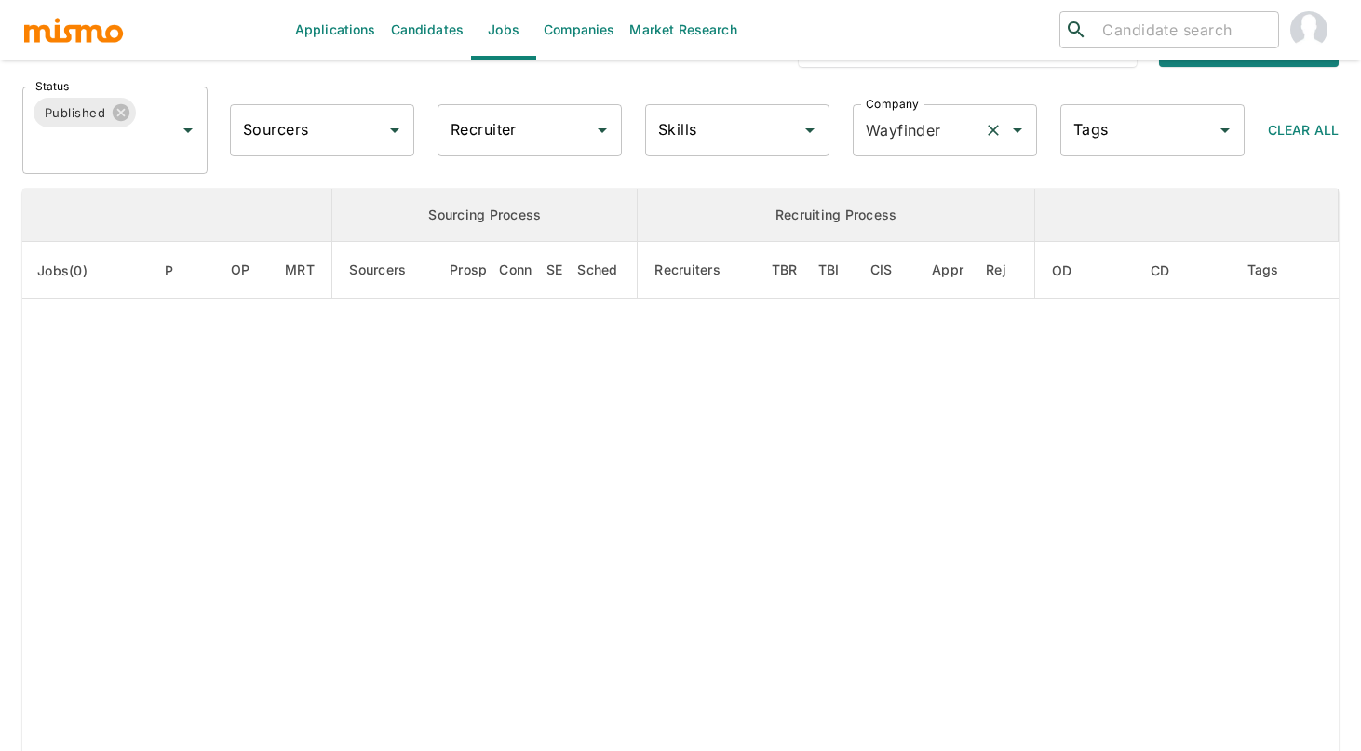
click at [925, 136] on input "Wayfinder" at bounding box center [919, 130] width 116 height 35
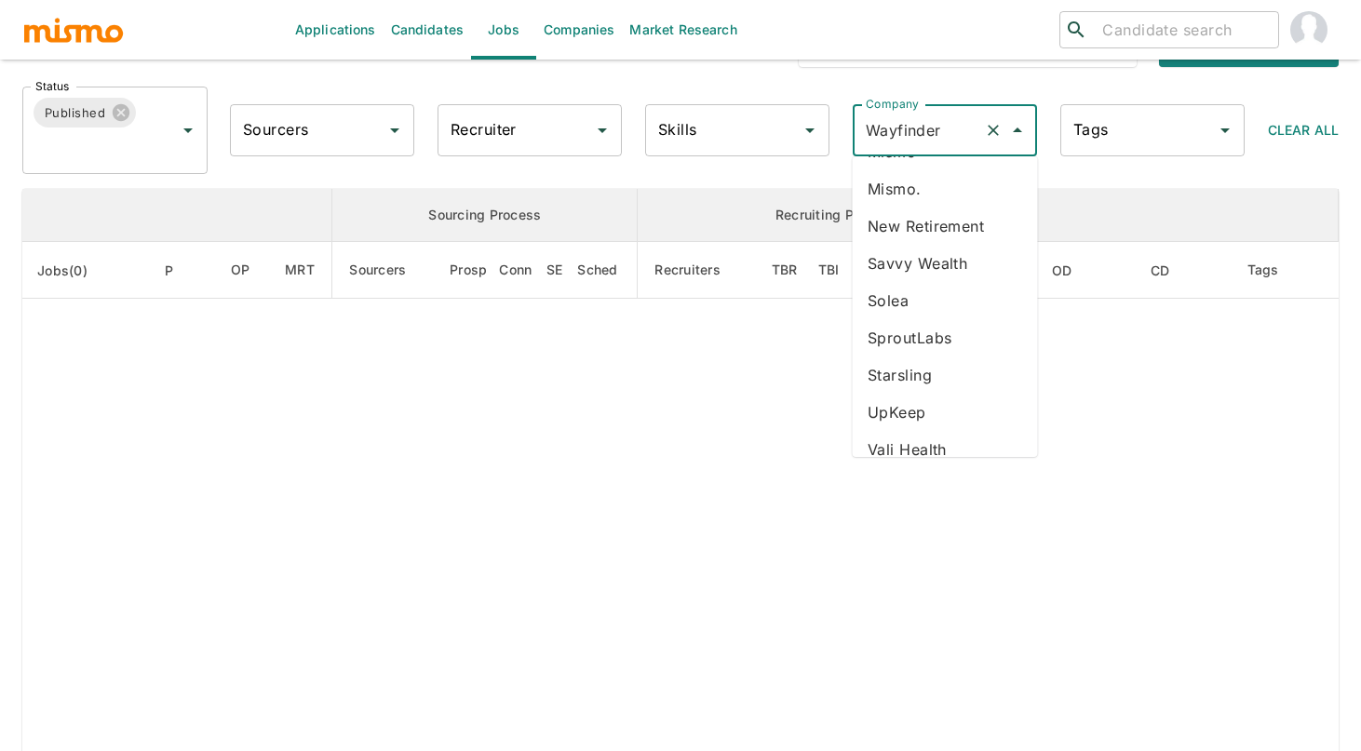
scroll to position [273, 0]
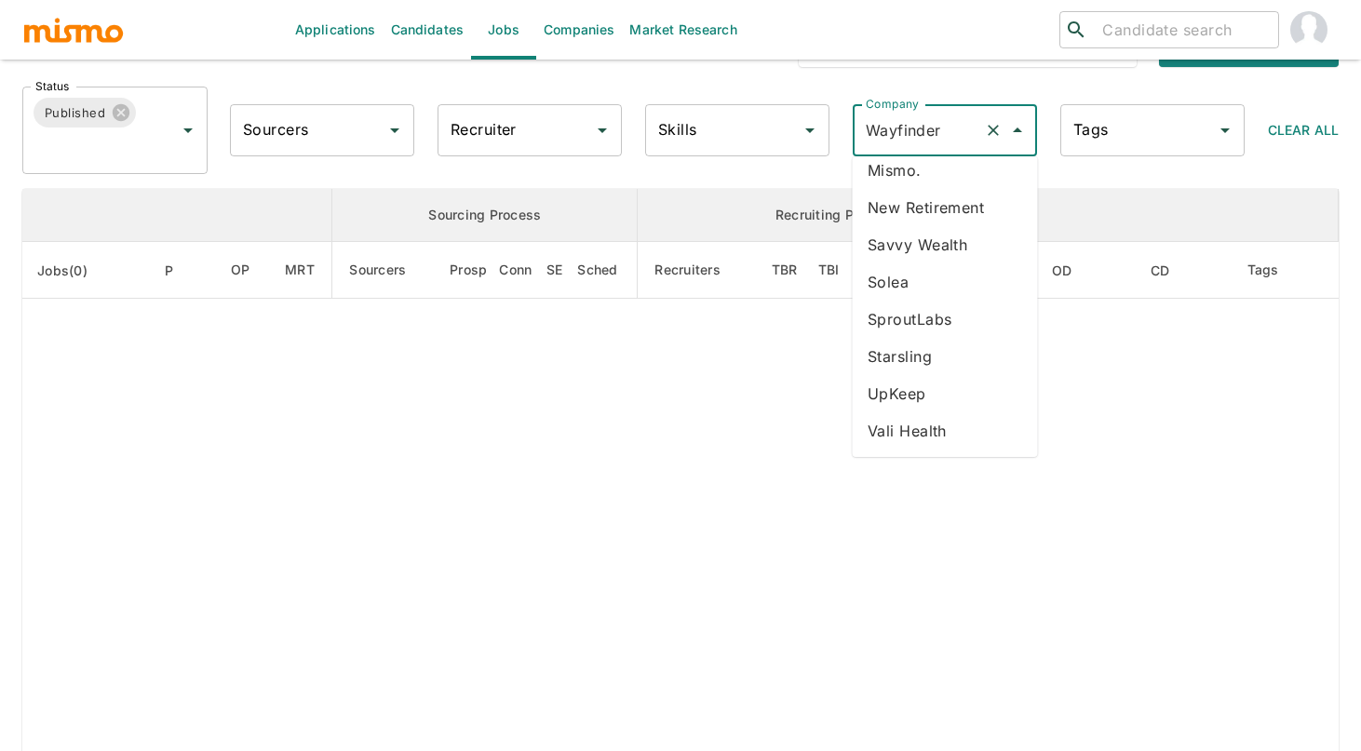
click at [921, 425] on li "Vali Health" at bounding box center [945, 430] width 185 height 37
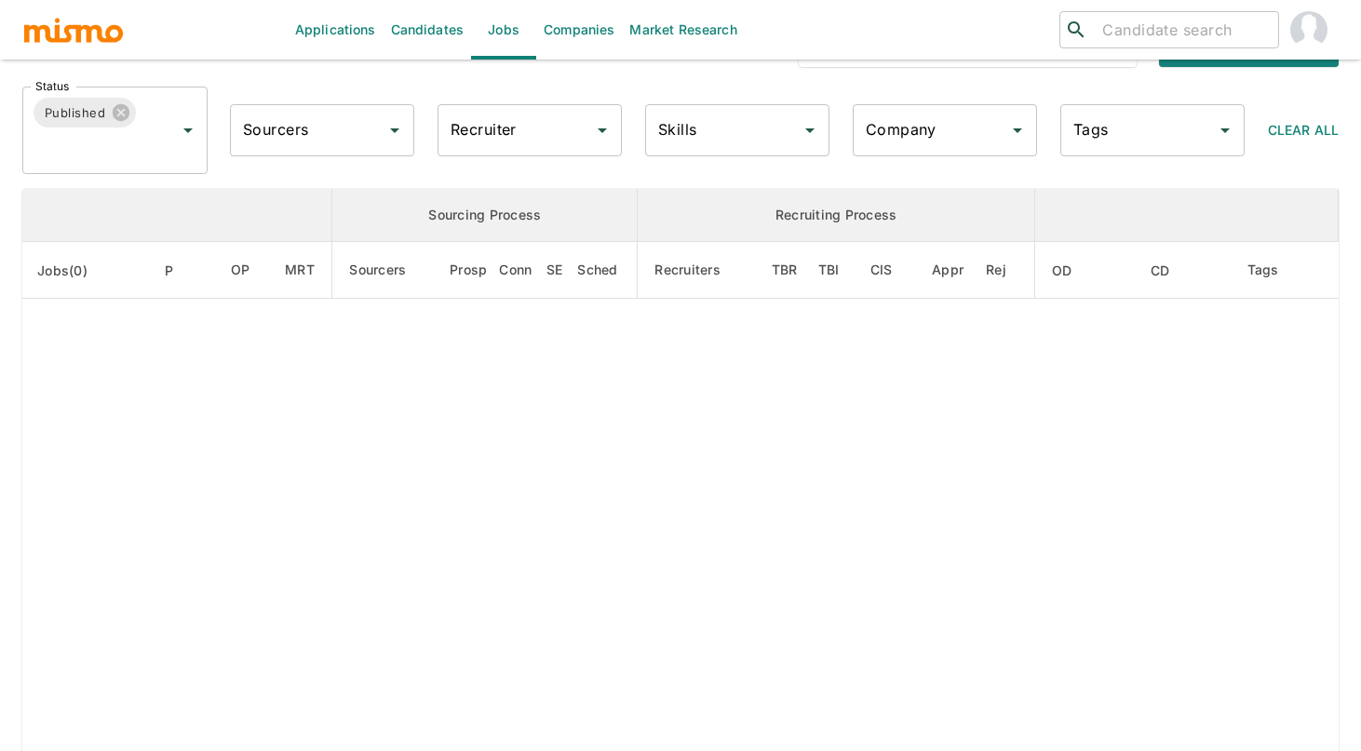
type input "Vali Health"
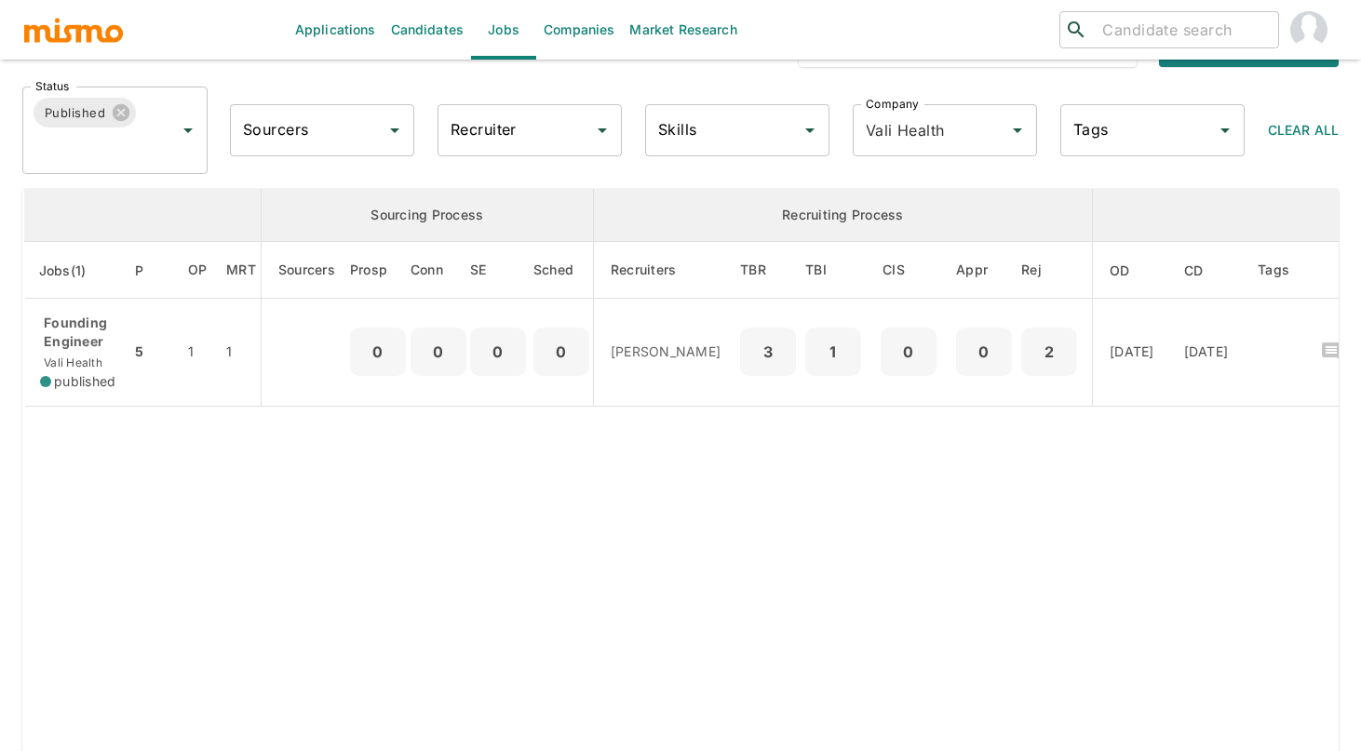
drag, startPoint x: 1027, startPoint y: 86, endPoint x: 1082, endPoint y: 37, distance: 73.2
click at [1027, 86] on div "Status Published Status Sourcers Sourcers Recruiter Recruiter Skills Skills Com…" at bounding box center [672, 123] width 1331 height 102
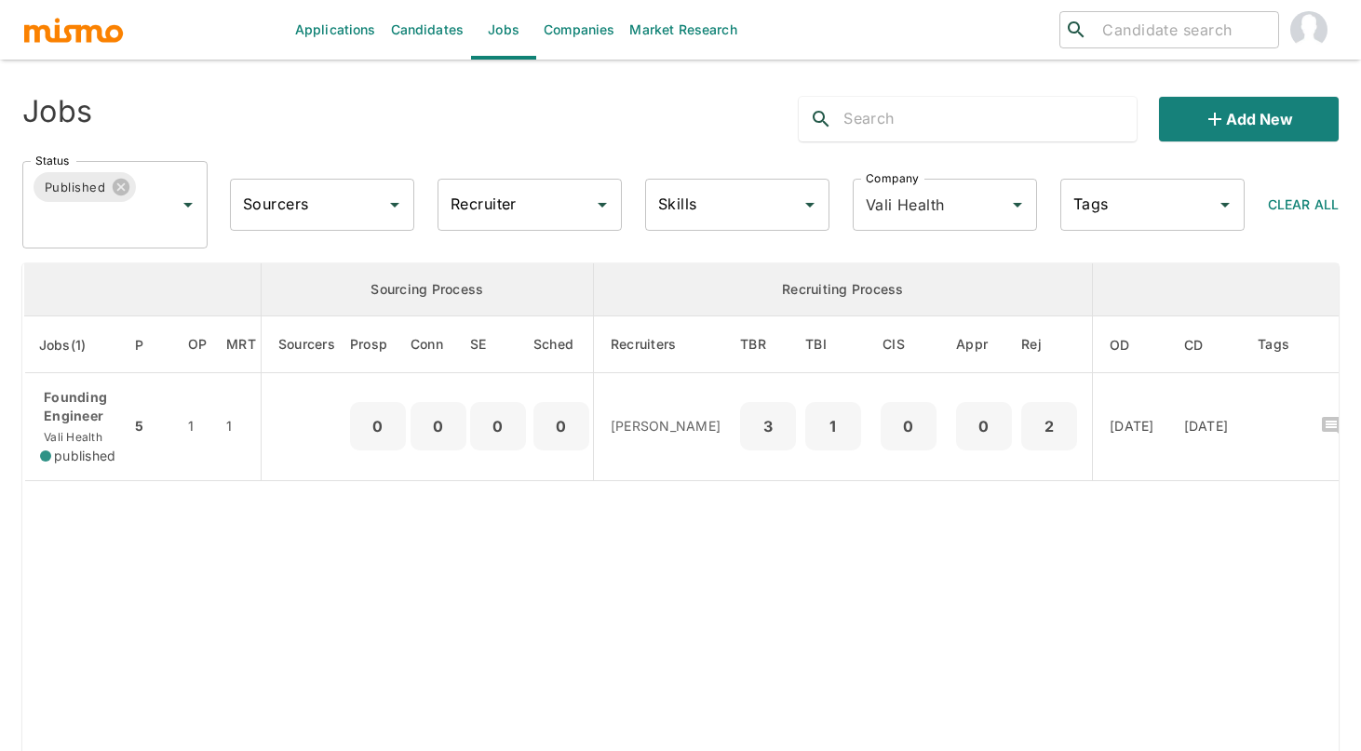
click at [1311, 29] on img "account of current user" at bounding box center [1308, 29] width 37 height 37
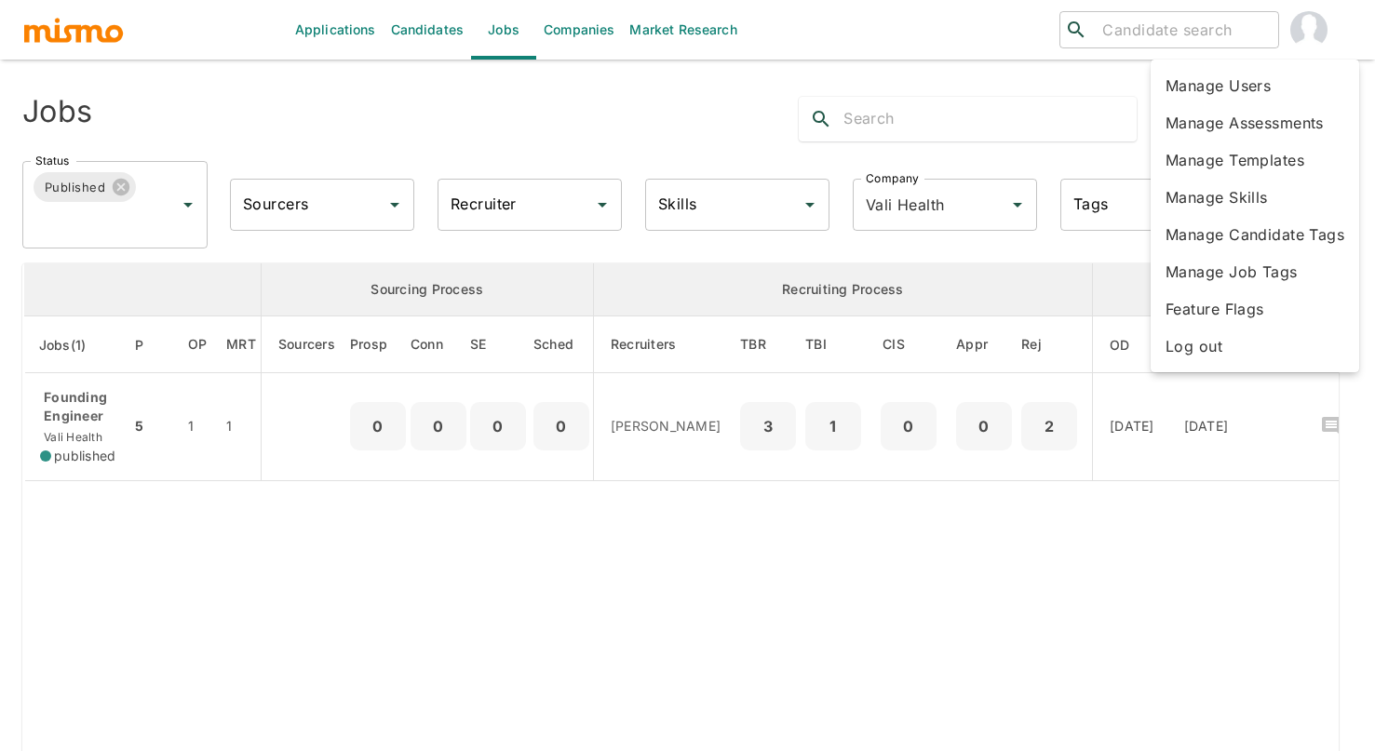
click at [1264, 126] on li "Manage Assessments" at bounding box center [1254, 122] width 208 height 37
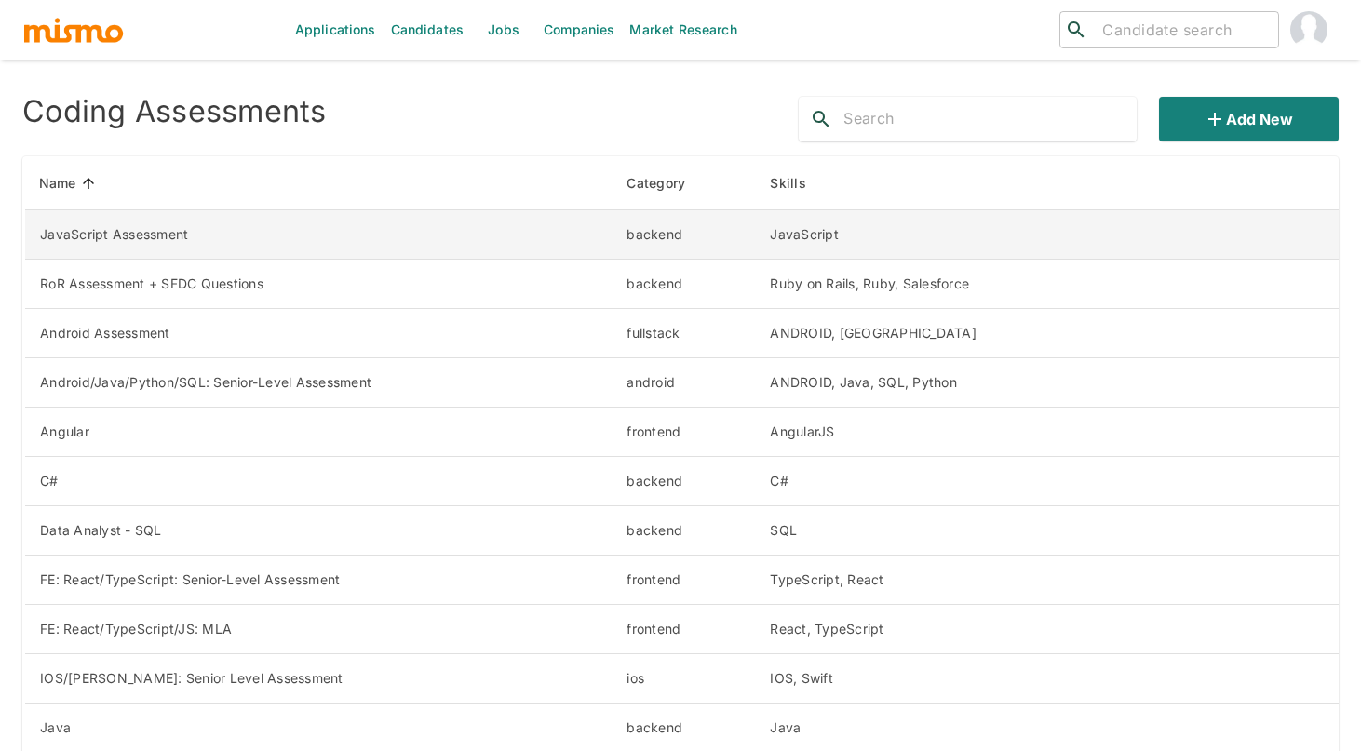
click at [155, 232] on td "JavaScript Assessment" at bounding box center [318, 234] width 588 height 49
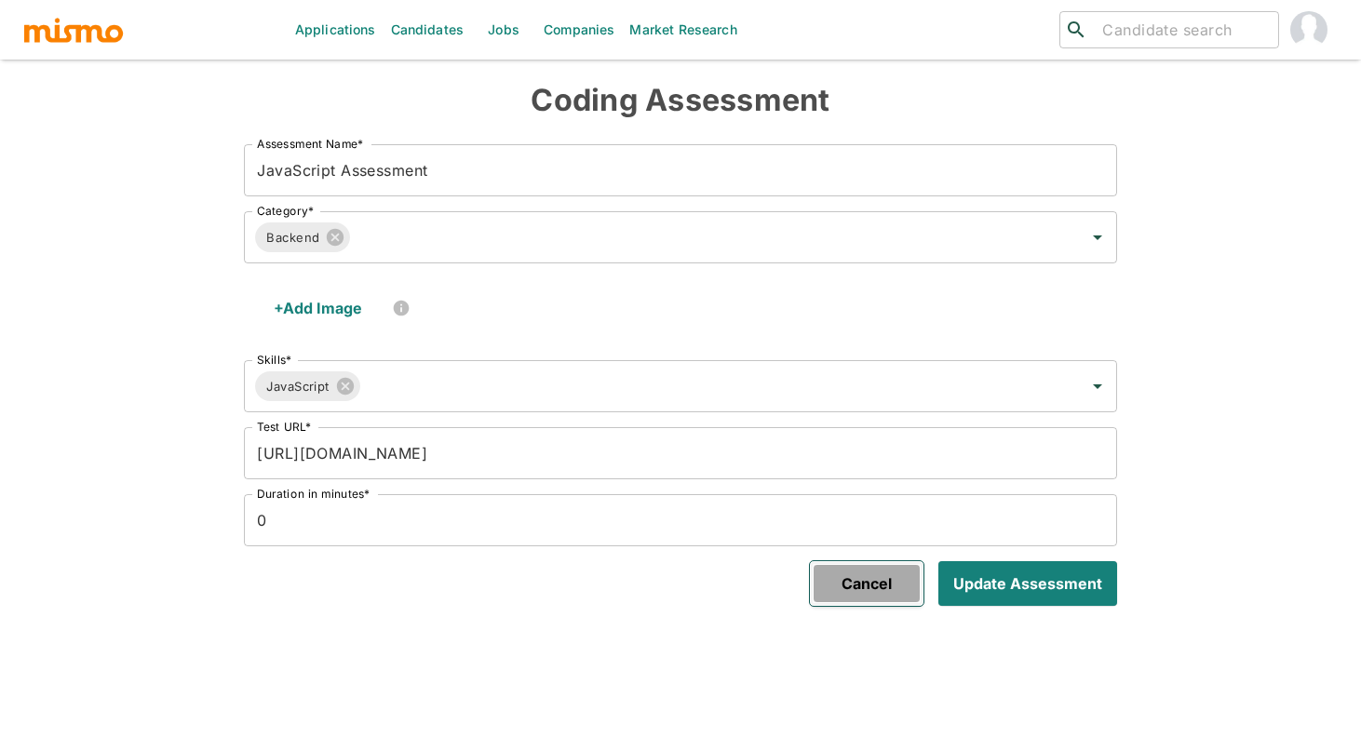
click at [854, 582] on button "Cancel" at bounding box center [867, 583] width 114 height 45
